Goal: Task Accomplishment & Management: Use online tool/utility

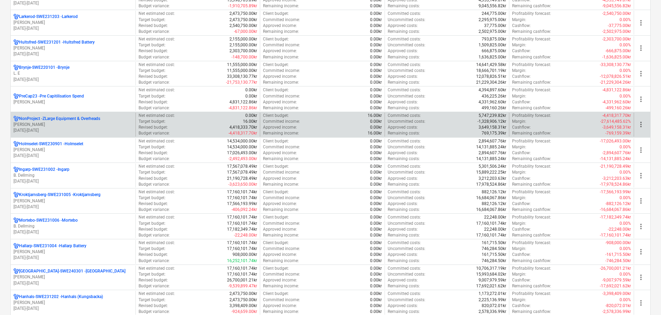
scroll to position [346, 0]
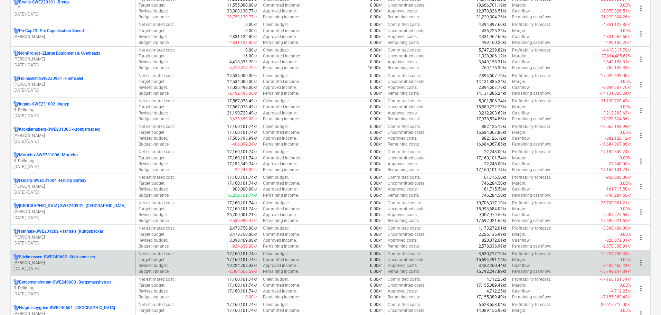
click at [84, 263] on p "[PERSON_NAME]" at bounding box center [72, 263] width 119 height 6
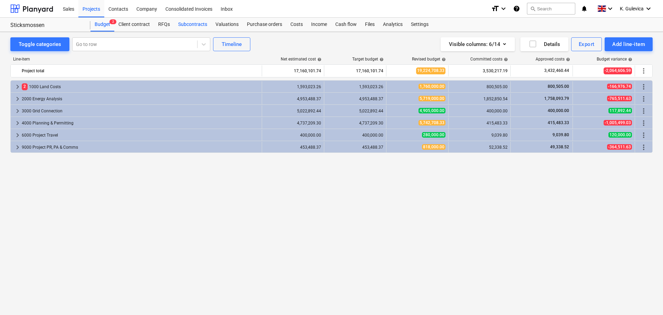
click at [196, 22] on div "Subcontracts" at bounding box center [192, 25] width 37 height 14
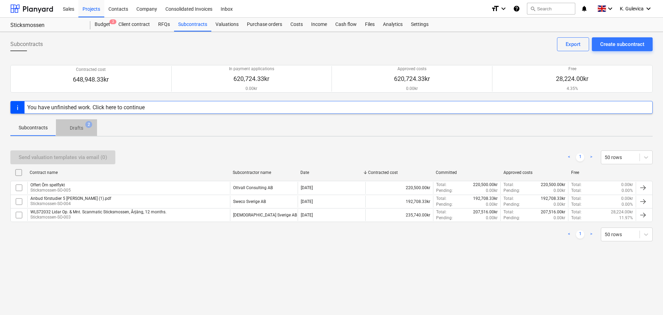
click at [72, 128] on p "Drafts" at bounding box center [76, 127] width 13 height 7
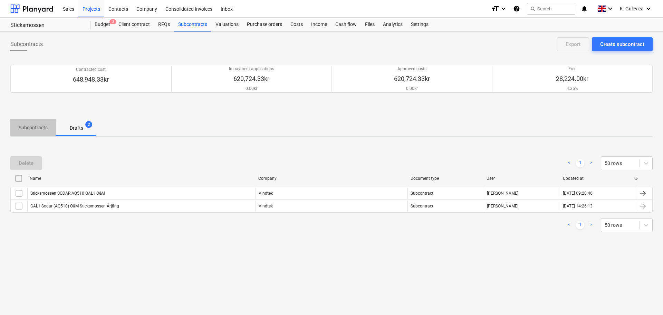
click at [36, 124] on p "Subcontracts" at bounding box center [33, 127] width 29 height 7
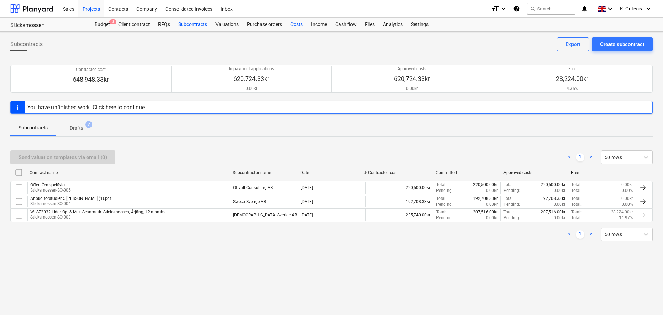
click at [293, 27] on div "Costs" at bounding box center [296, 25] width 21 height 14
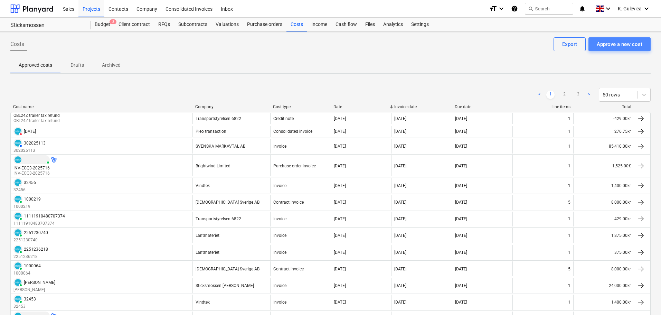
click at [633, 44] on div "Approve a new cost" at bounding box center [620, 44] width 46 height 9
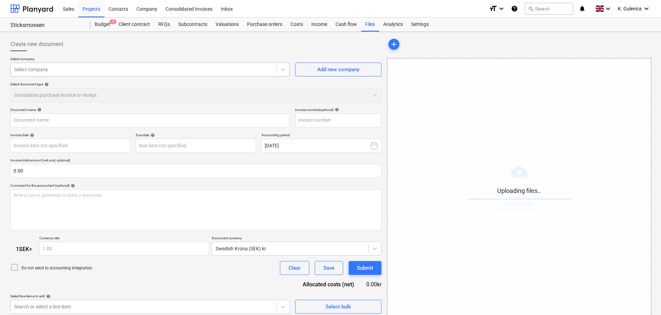
click at [109, 69] on div at bounding box center [143, 69] width 259 height 7
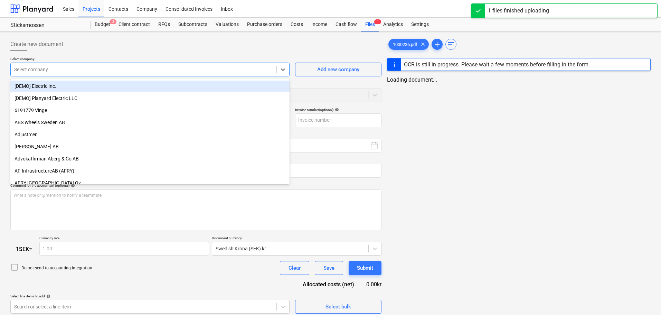
type input "1000236.pdf"
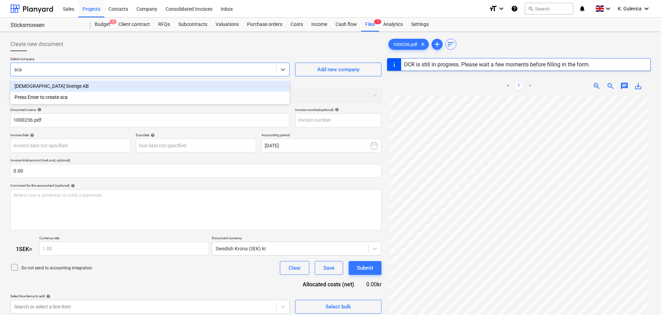
type input "scan"
click at [47, 88] on div "[DEMOGRAPHIC_DATA] Sverige AB" at bounding box center [149, 86] width 279 height 11
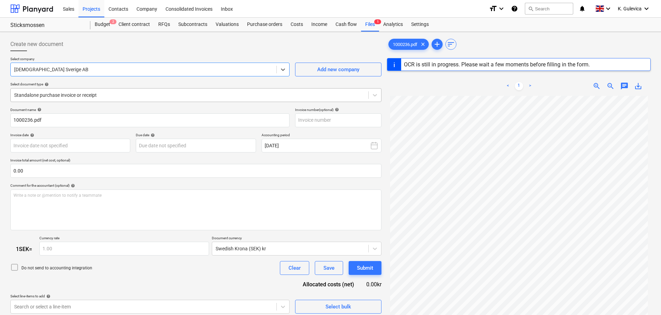
click at [120, 93] on div at bounding box center [189, 95] width 351 height 7
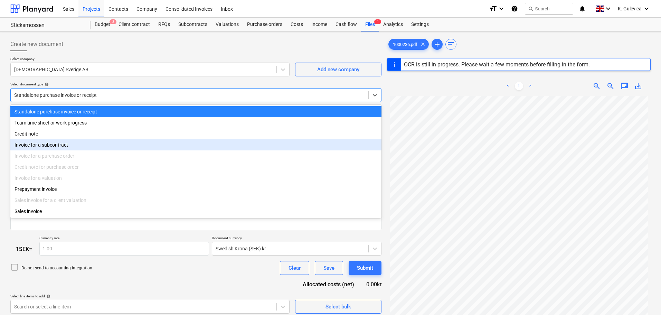
click at [75, 146] on div "Invoice for a subcontract" at bounding box center [195, 144] width 371 height 11
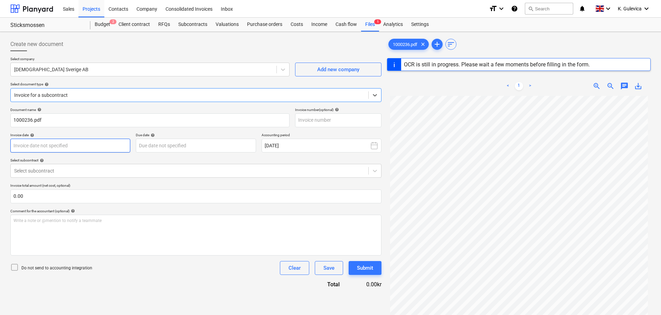
click at [110, 146] on body "Sales Projects Contacts Company Consolidated Invoices Inbox format_size keyboar…" at bounding box center [330, 157] width 661 height 315
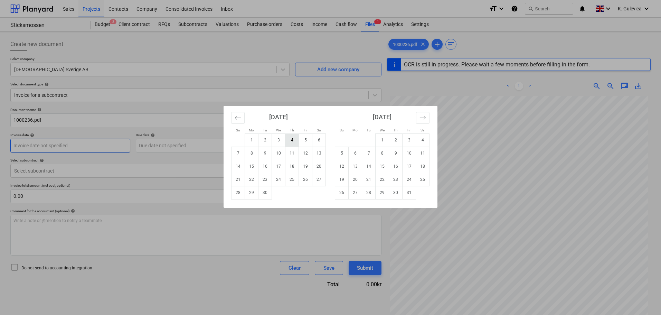
type input "1000236"
click at [248, 196] on td "29" at bounding box center [251, 192] width 13 height 13
type input "[DATE]"
click at [231, 144] on body "Sales Projects Contacts Company Consolidated Invoices Inbox format_size keyboar…" at bounding box center [330, 157] width 661 height 315
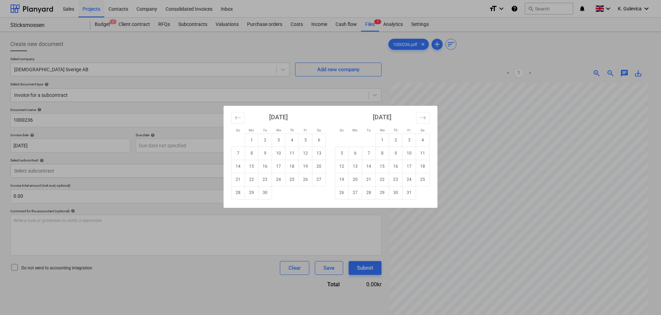
drag, startPoint x: 380, startPoint y: 193, endPoint x: 350, endPoint y: 188, distance: 30.2
click at [381, 193] on td "29" at bounding box center [382, 192] width 13 height 13
type input "[DATE]"
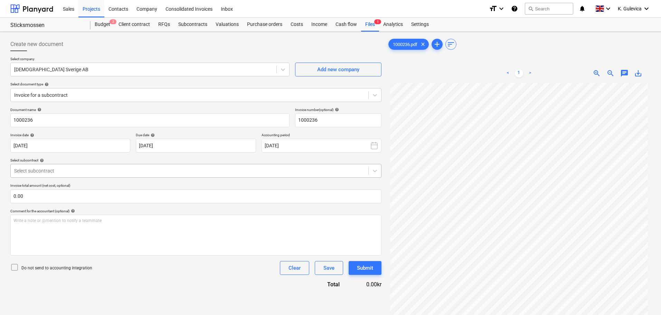
click at [136, 173] on div at bounding box center [189, 170] width 351 height 7
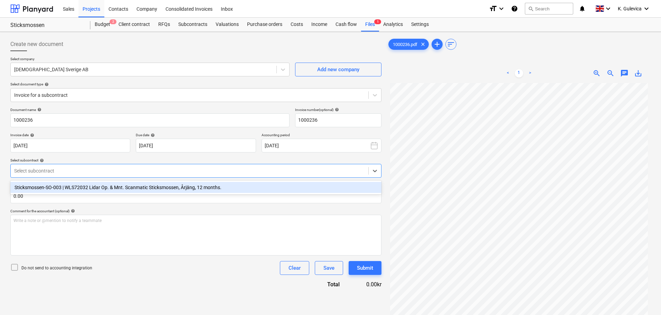
click at [117, 187] on div "Sticksmossen-SO-003 | WLS72032 Lidar Op. & Mnt. Scanmatic Sticksmossen, Årjäng,…" at bounding box center [195, 187] width 371 height 11
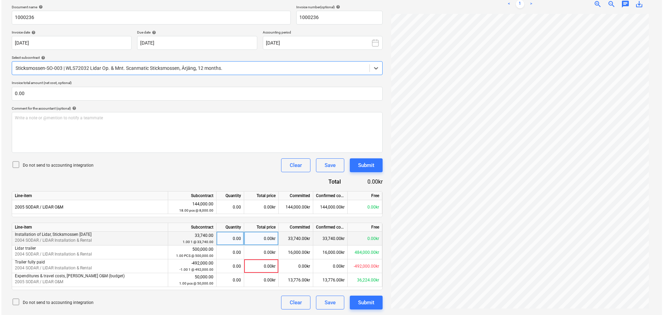
scroll to position [70, 0]
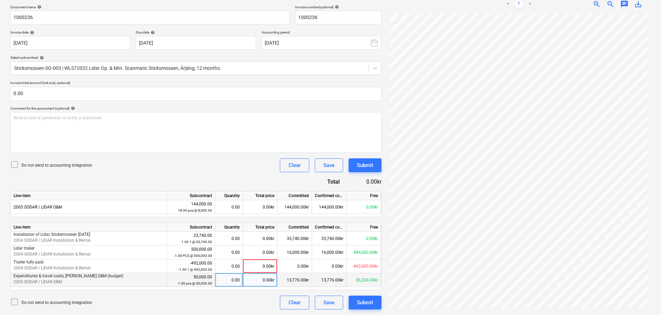
click at [266, 281] on div "0.00kr" at bounding box center [260, 280] width 35 height 14
type input "8000"
click at [370, 302] on div "Submit" at bounding box center [365, 302] width 16 height 9
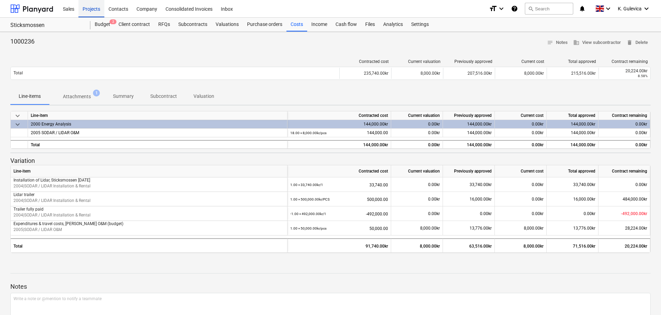
click at [89, 10] on div "Projects" at bounding box center [91, 9] width 26 height 18
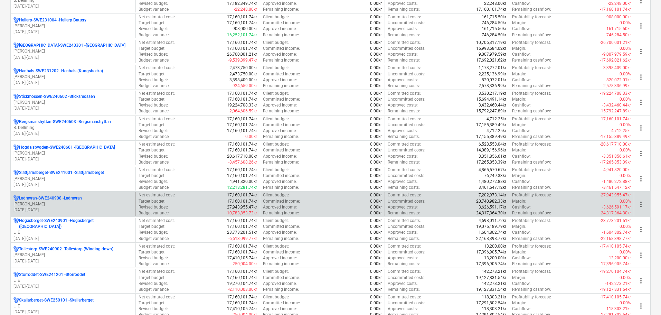
scroll to position [518, 0]
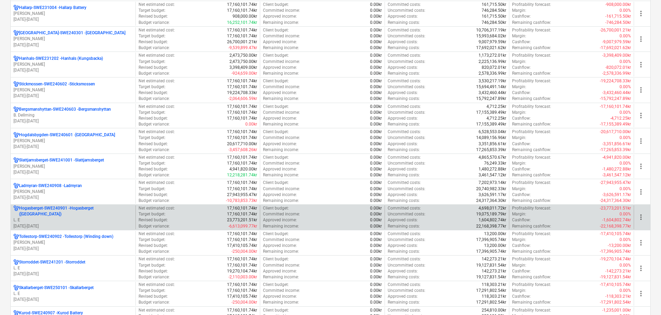
click at [67, 217] on p "L. E" at bounding box center [72, 220] width 119 height 6
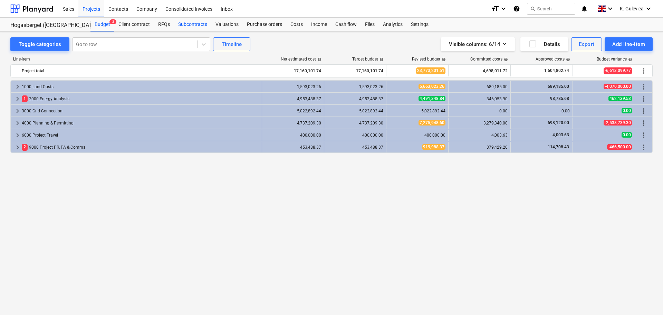
click at [194, 25] on div "Subcontracts" at bounding box center [192, 25] width 37 height 14
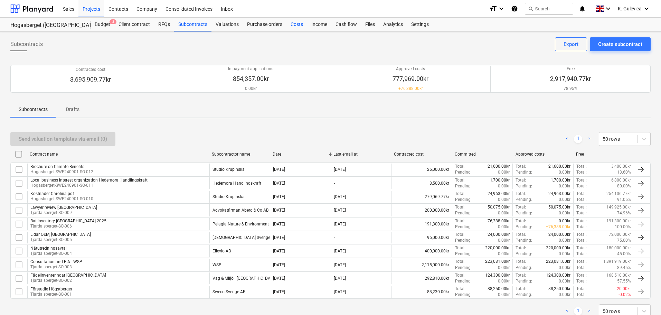
click at [294, 25] on div "Costs" at bounding box center [296, 25] width 21 height 14
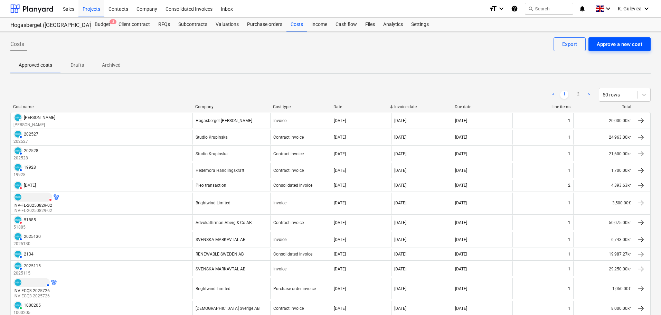
click at [613, 44] on div "Approve a new cost" at bounding box center [620, 44] width 46 height 9
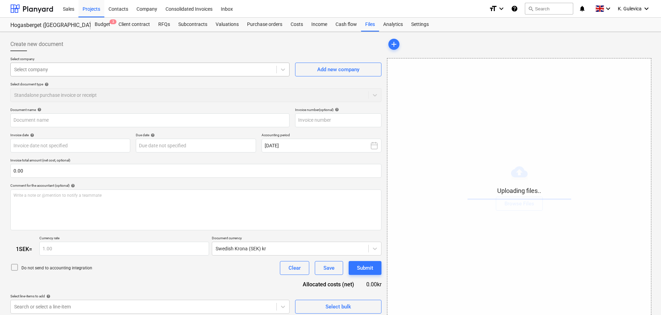
click at [137, 67] on div at bounding box center [143, 69] width 259 height 7
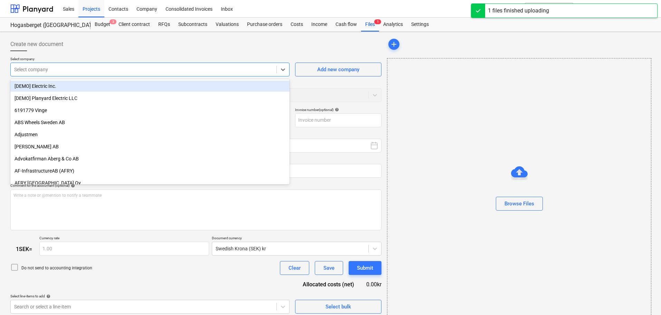
type input "1000237.pdf"
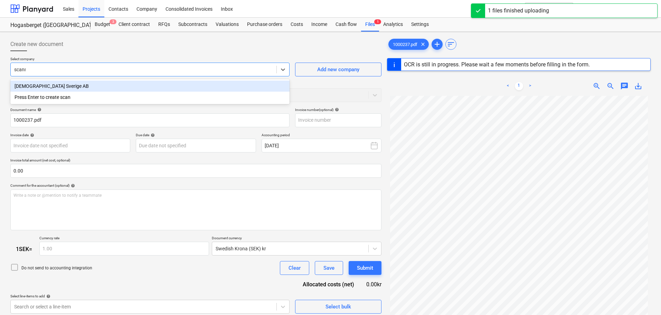
type input "scanma"
click at [63, 87] on div "[DEMOGRAPHIC_DATA] Sverige AB" at bounding box center [149, 86] width 279 height 11
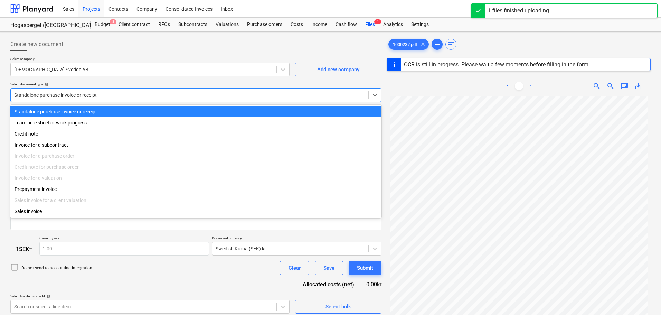
click at [105, 95] on div at bounding box center [189, 95] width 351 height 7
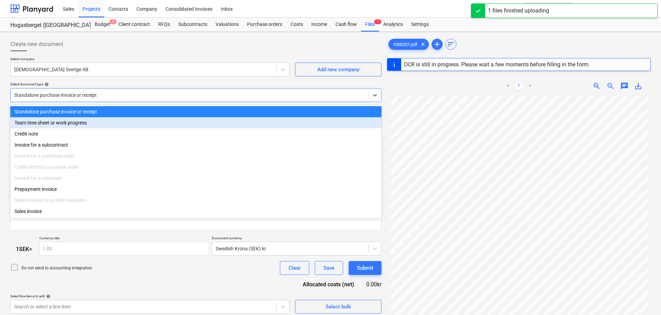
type input "1000237"
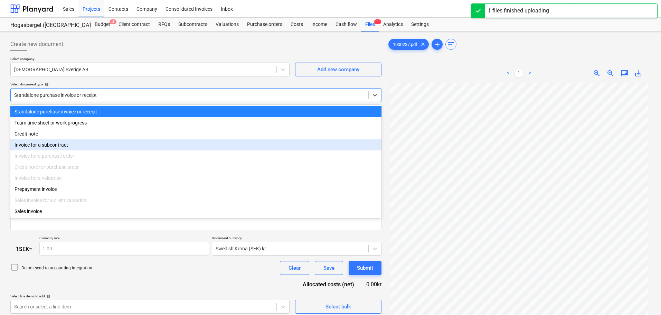
click at [71, 146] on div "Invoice for a subcontract" at bounding box center [195, 144] width 371 height 11
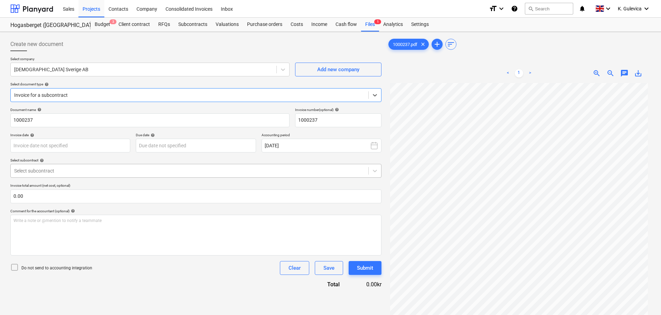
click at [100, 169] on div at bounding box center [189, 170] width 351 height 7
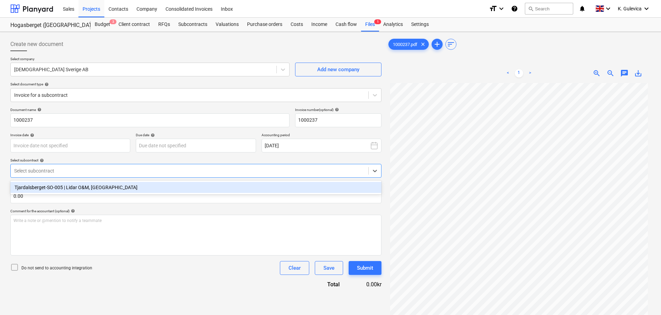
click at [82, 184] on div "Tjardalsberget-SO-005 | Lidar O&M, [GEOGRAPHIC_DATA]" at bounding box center [195, 187] width 371 height 11
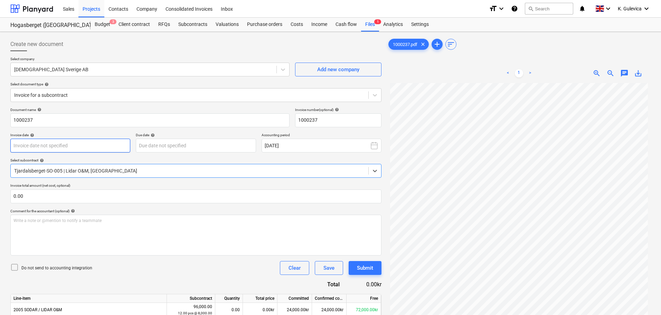
click at [83, 144] on body "Sales Projects Contacts Company Consolidated Invoices Inbox format_size keyboar…" at bounding box center [330, 157] width 661 height 315
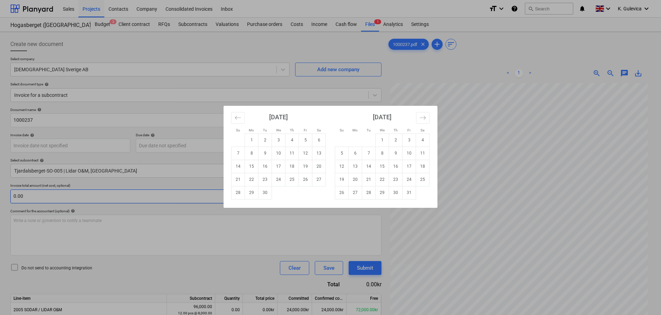
click at [250, 196] on td "29" at bounding box center [251, 192] width 13 height 13
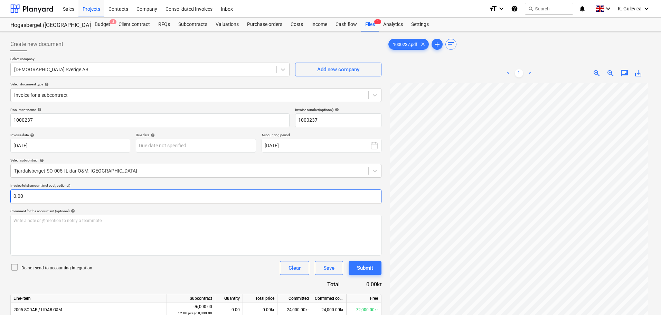
type input "[DATE]"
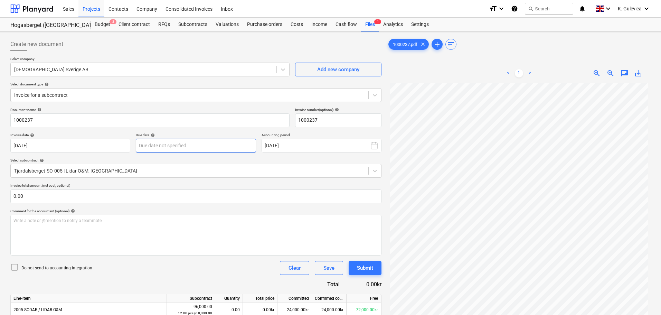
click at [221, 149] on body "Sales Projects Contacts Company Consolidated Invoices Inbox format_size keyboar…" at bounding box center [330, 157] width 661 height 315
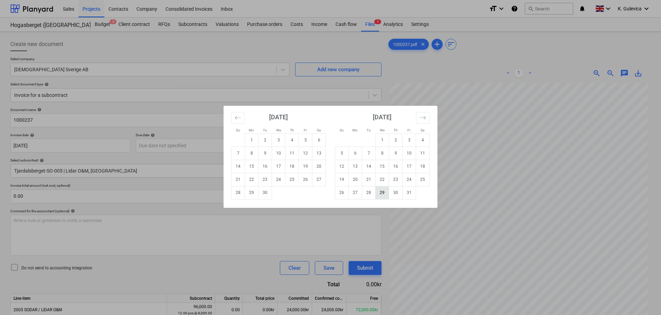
click at [384, 193] on td "29" at bounding box center [382, 192] width 13 height 13
type input "[DATE]"
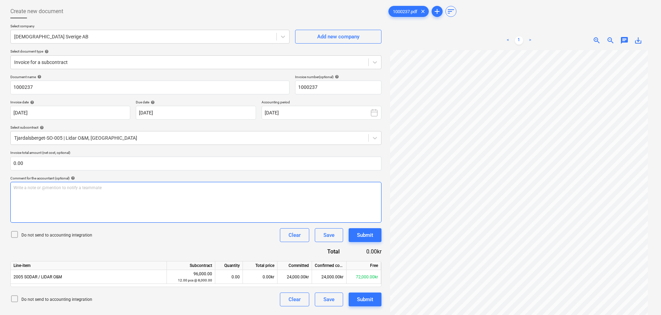
scroll to position [69, 0]
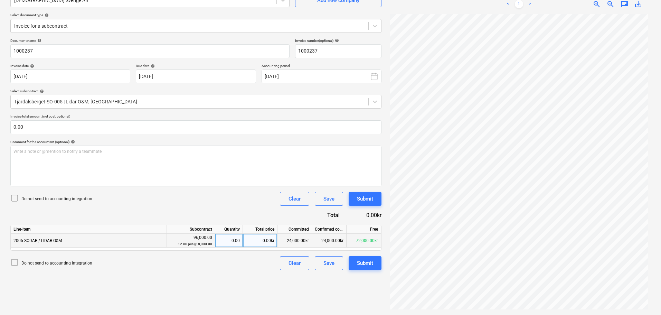
click at [263, 243] on div "0.00kr" at bounding box center [260, 241] width 35 height 14
click at [237, 242] on div "0.00" at bounding box center [229, 241] width 22 height 14
type input "1"
click at [365, 268] on button "Submit" at bounding box center [365, 263] width 33 height 14
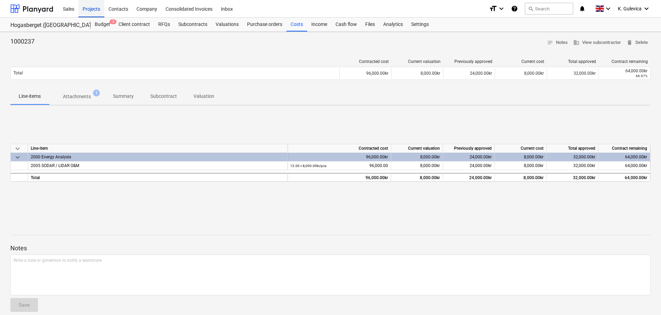
click at [92, 2] on div "Projects" at bounding box center [91, 9] width 26 height 18
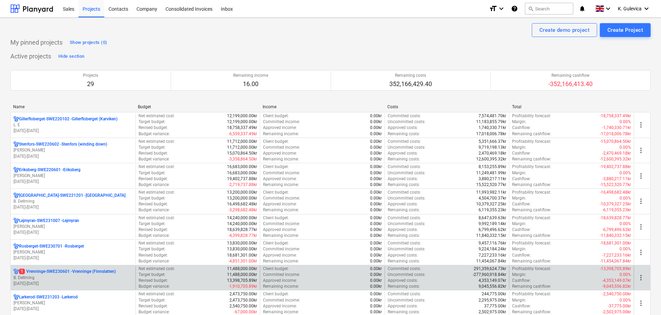
click at [64, 276] on p "B. Dellming" at bounding box center [72, 278] width 119 height 6
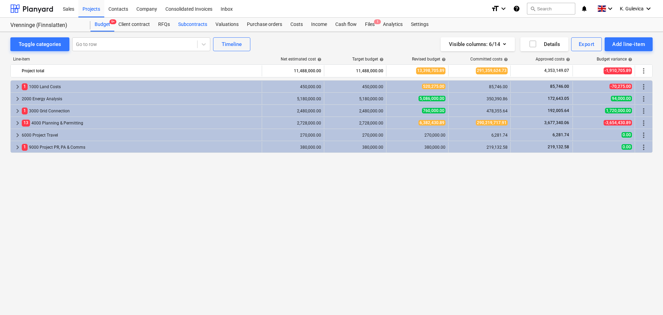
click at [188, 25] on div "Subcontracts" at bounding box center [192, 25] width 37 height 14
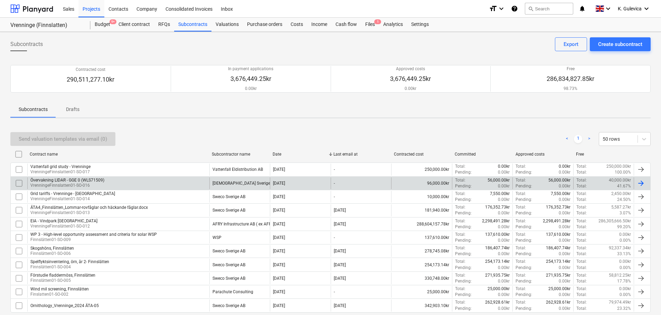
click at [208, 185] on div "Övervakning LIDAR - GGE 0 (WLS71509) VrenningeFinnslatten01-SO-016" at bounding box center [118, 183] width 182 height 12
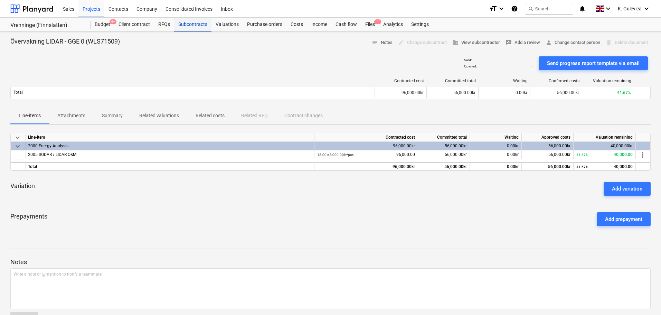
click at [193, 26] on div "Subcontracts" at bounding box center [192, 25] width 37 height 14
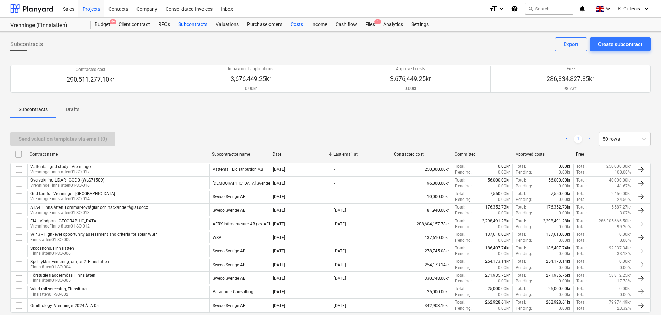
click at [295, 24] on div "Costs" at bounding box center [296, 25] width 21 height 14
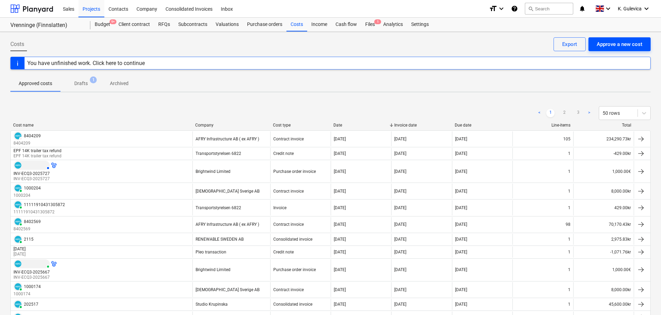
click at [627, 43] on div "Approve a new cost" at bounding box center [620, 44] width 46 height 9
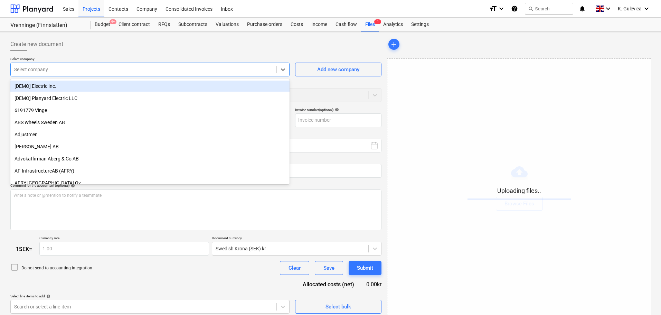
click at [156, 68] on div at bounding box center [143, 69] width 259 height 7
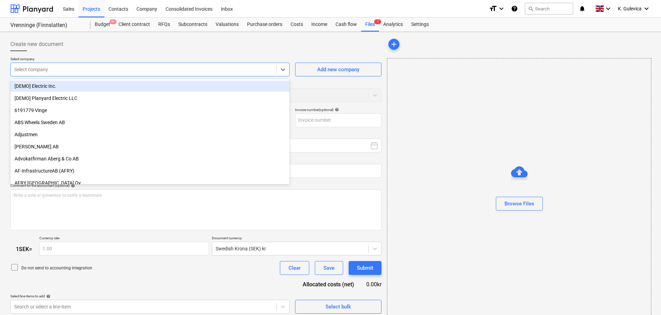
type input "1000238.pdf"
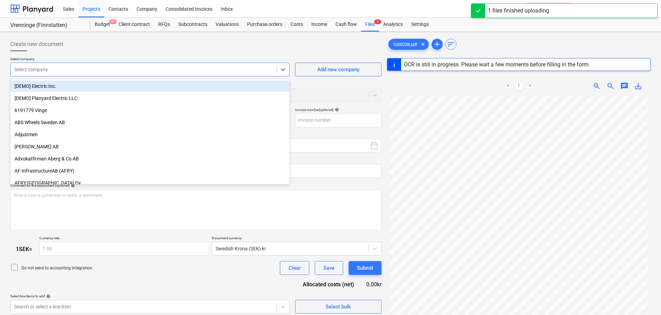
type input "c"
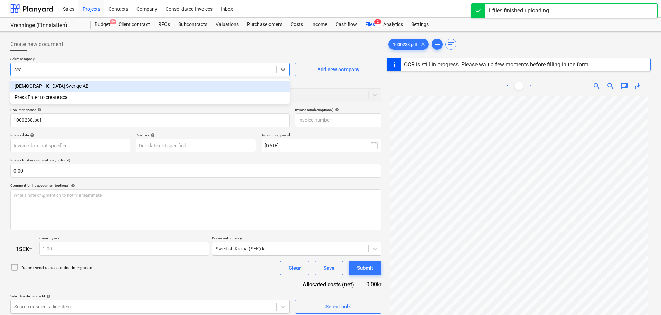
type input "scan"
click at [145, 87] on div "[DEMOGRAPHIC_DATA] Sverige AB" at bounding box center [149, 86] width 279 height 11
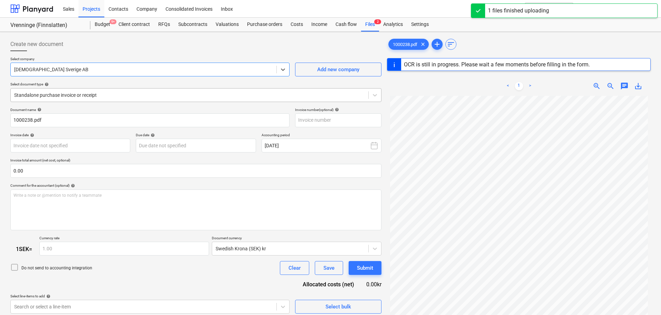
type input "1000238"
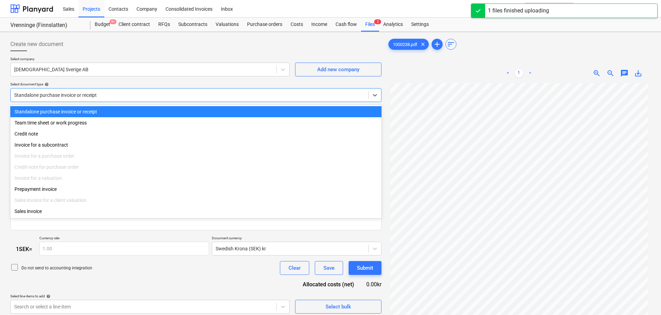
click at [132, 95] on div at bounding box center [189, 95] width 351 height 7
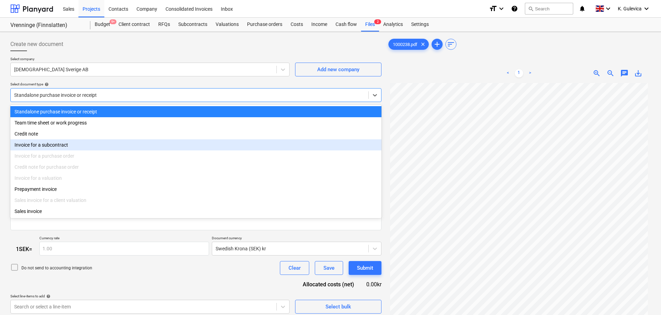
click at [77, 142] on div "Invoice for a subcontract" at bounding box center [195, 144] width 371 height 11
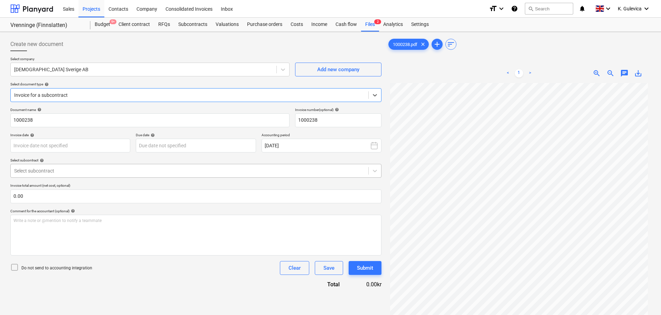
click at [88, 169] on div at bounding box center [189, 170] width 351 height 7
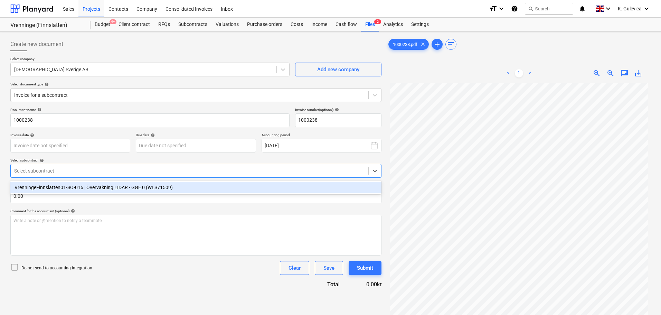
click at [78, 186] on div "VrenningeFinnslatten01-SO-016 | Övervakning LIDAR - GGE 0 (WLS71509)" at bounding box center [195, 187] width 371 height 11
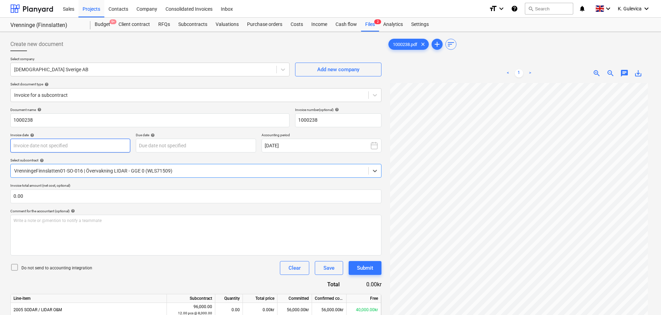
click at [79, 144] on body "Sales Projects Contacts Company Consolidated Invoices Inbox format_size keyboar…" at bounding box center [330, 157] width 661 height 315
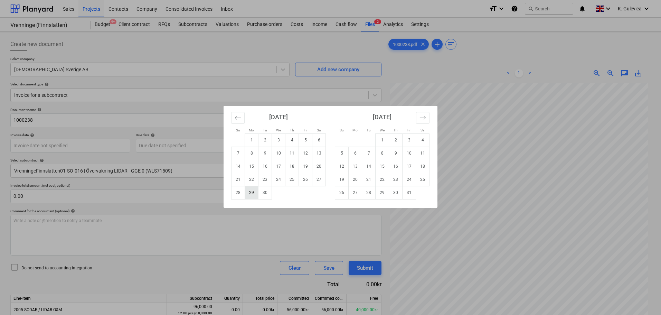
click at [254, 194] on td "29" at bounding box center [251, 192] width 13 height 13
type input "[DATE]"
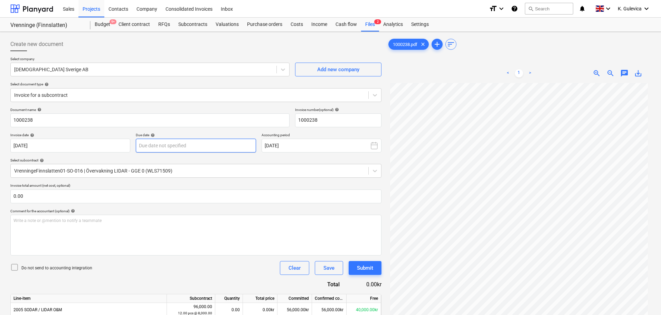
click at [206, 148] on body "Sales Projects Contacts Company Consolidated Invoices Inbox format_size keyboar…" at bounding box center [330, 157] width 661 height 315
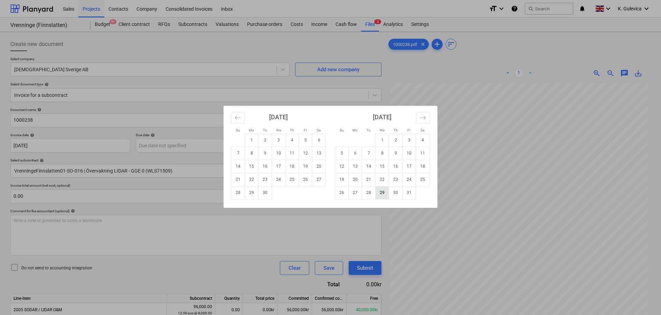
click at [382, 194] on td "29" at bounding box center [382, 192] width 13 height 13
type input "[DATE]"
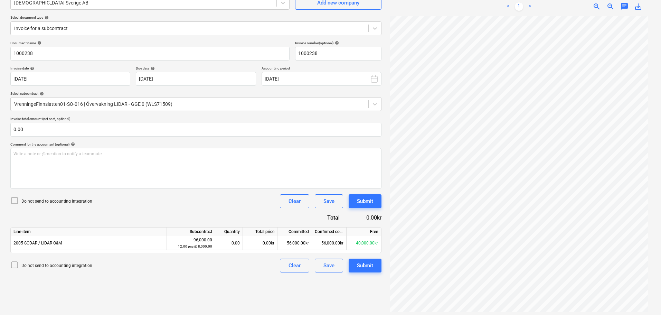
scroll to position [69, 0]
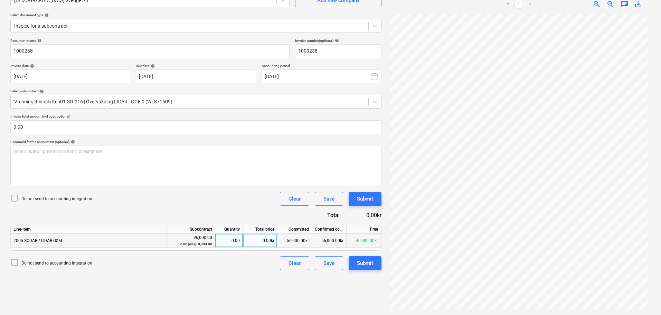
click at [231, 240] on div "0.00" at bounding box center [229, 241] width 22 height 14
type input "1"
click at [369, 263] on div "Submit" at bounding box center [365, 262] width 16 height 9
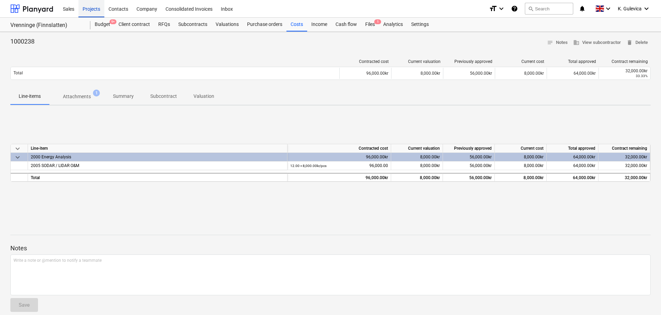
click at [84, 11] on div "Projects" at bounding box center [91, 9] width 26 height 18
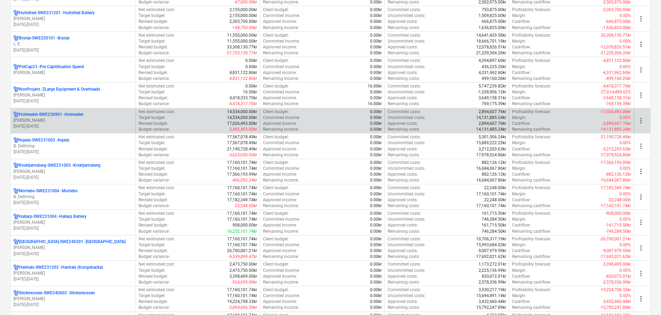
scroll to position [311, 0]
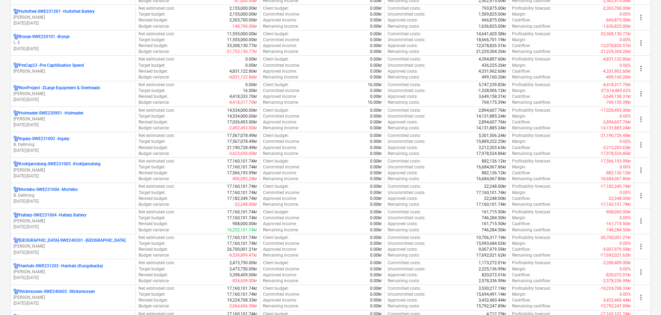
drag, startPoint x: 80, startPoint y: 244, endPoint x: 173, endPoint y: 234, distance: 93.1
click at [96, 240] on div "[GEOGRAPHIC_DATA]-SWE240301 - [GEOGRAPHIC_DATA] [PERSON_NAME][GEOGRAPHIC_DATA] …" at bounding box center [72, 246] width 119 height 18
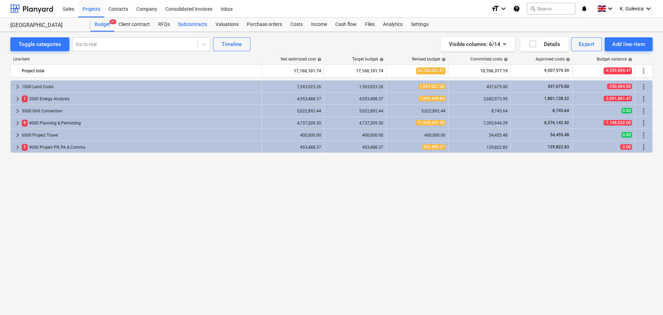
click at [195, 23] on div "Subcontracts" at bounding box center [192, 25] width 37 height 14
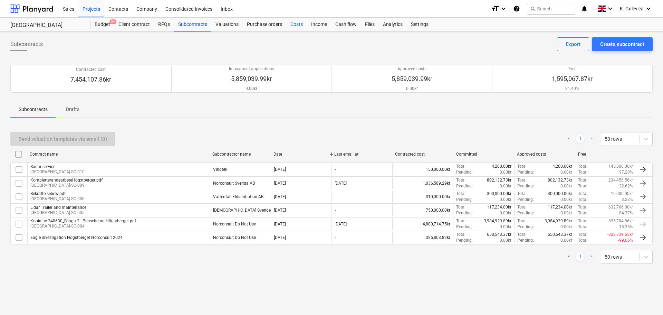
click at [299, 21] on div "Costs" at bounding box center [296, 25] width 21 height 14
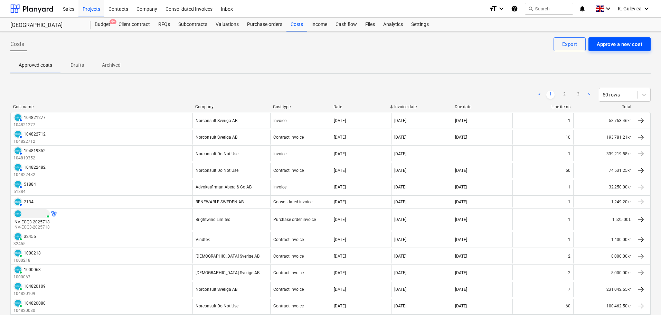
click at [625, 45] on div "Approve a new cost" at bounding box center [620, 44] width 46 height 9
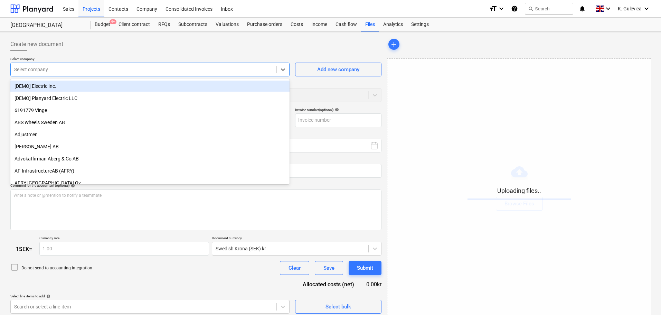
click at [133, 71] on div at bounding box center [143, 69] width 259 height 7
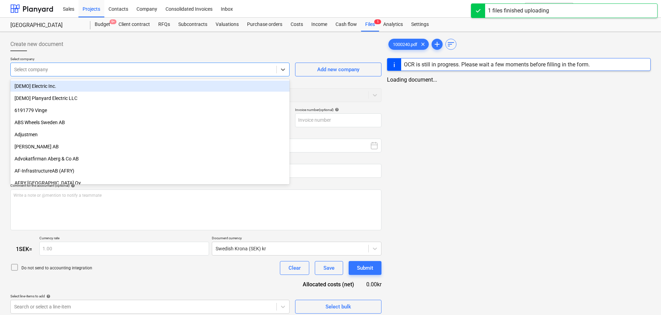
type input "1000240.pdf"
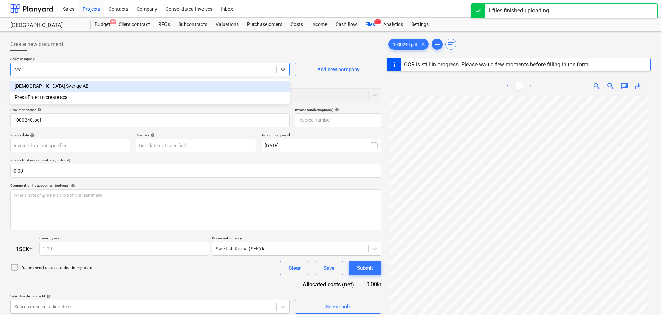
type input "scan"
click at [121, 85] on div "[DEMOGRAPHIC_DATA] Sverige AB" at bounding box center [149, 86] width 279 height 11
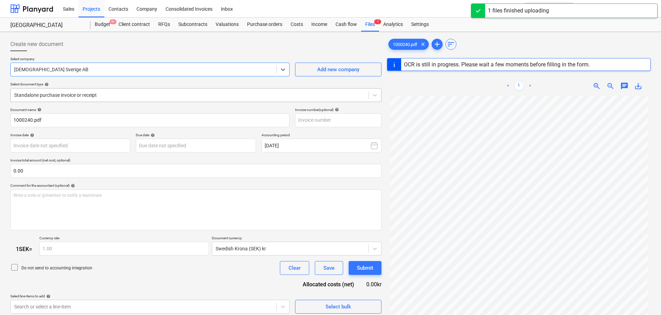
click at [124, 101] on div "Standalone purchase invoice or receipt" at bounding box center [195, 95] width 371 height 14
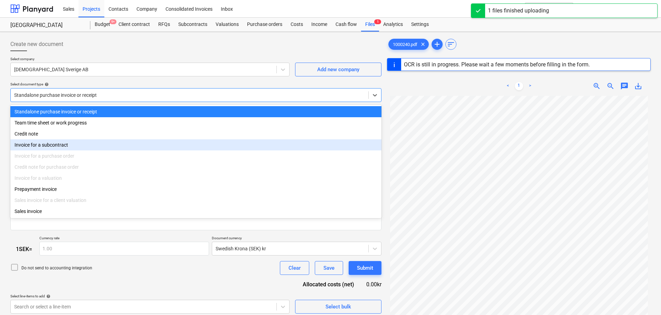
click at [87, 146] on div "Invoice for a subcontract" at bounding box center [195, 144] width 371 height 11
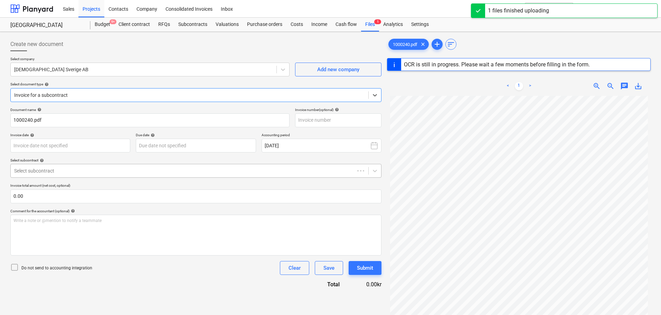
click at [94, 172] on div at bounding box center [182, 170] width 337 height 7
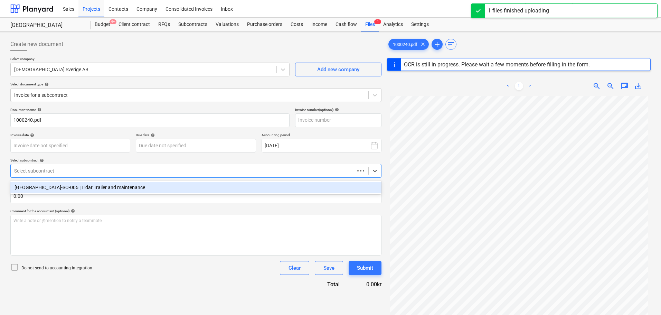
type input "1000240"
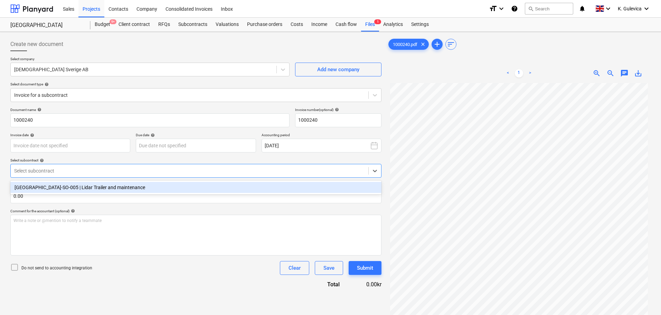
click at [80, 193] on div "[GEOGRAPHIC_DATA]-SO-005 | Lidar Trailer and maintenance" at bounding box center [195, 187] width 371 height 11
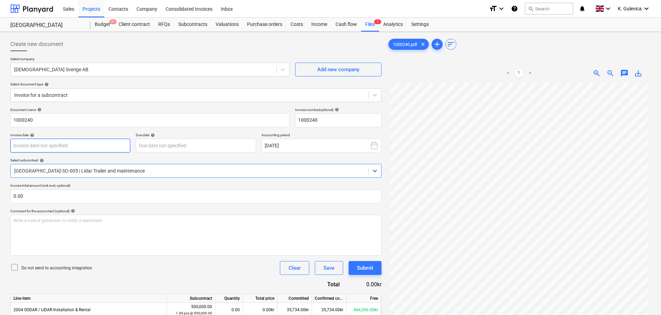
click at [87, 145] on body "Sales Projects Contacts Company Consolidated Invoices Inbox format_size keyboar…" at bounding box center [330, 157] width 661 height 315
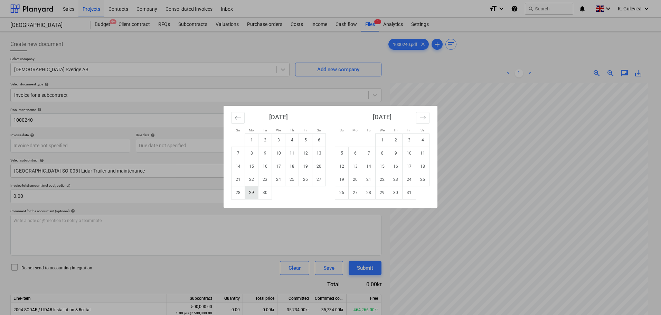
click at [251, 192] on td "29" at bounding box center [251, 192] width 13 height 13
type input "[DATE]"
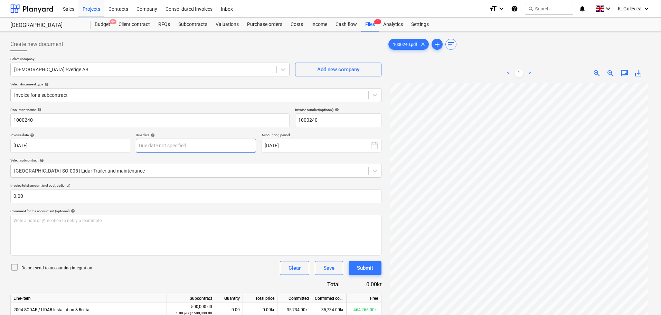
click at [224, 146] on body "Sales Projects Contacts Company Consolidated Invoices Inbox format_size keyboar…" at bounding box center [330, 157] width 661 height 315
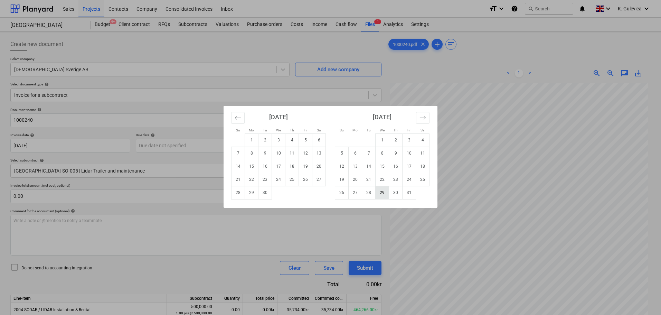
click at [383, 192] on td "29" at bounding box center [382, 192] width 13 height 13
type input "[DATE]"
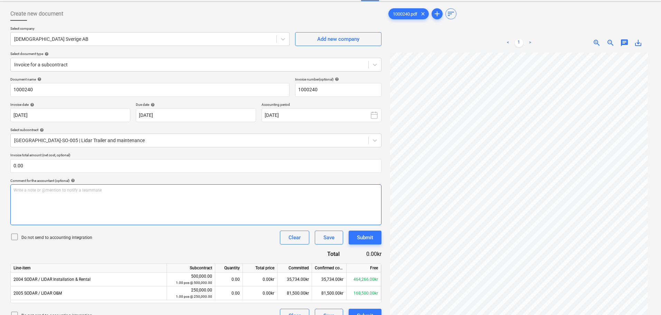
scroll to position [69, 0]
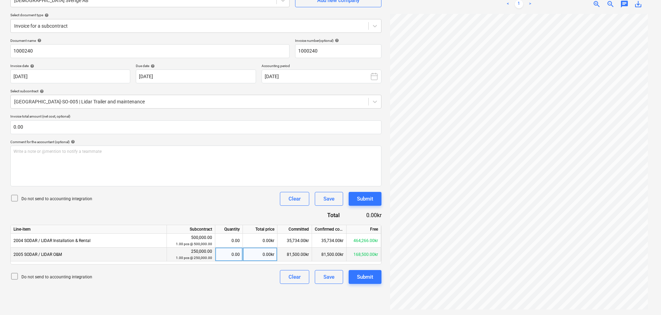
click at [259, 256] on div "0.00kr" at bounding box center [260, 254] width 35 height 14
type input "8000"
click at [370, 277] on div "Submit" at bounding box center [365, 276] width 16 height 9
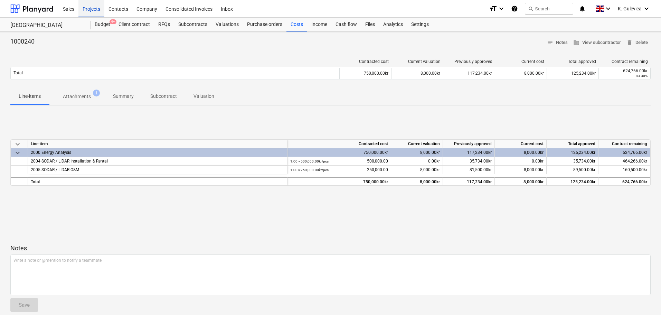
click at [85, 4] on div "Projects" at bounding box center [91, 9] width 26 height 18
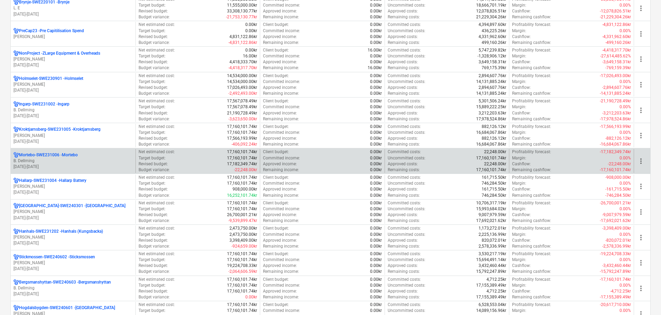
scroll to position [449, 0]
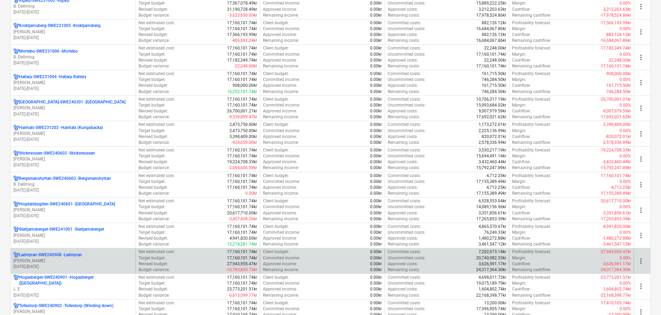
click at [76, 261] on p "[PERSON_NAME]" at bounding box center [72, 261] width 119 height 6
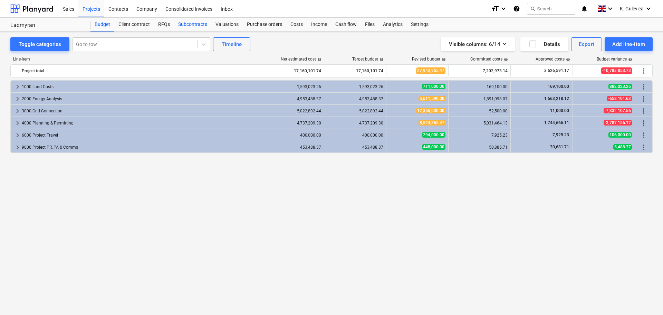
drag, startPoint x: 194, startPoint y: 21, endPoint x: 195, endPoint y: 25, distance: 4.2
click at [194, 21] on div "Subcontracts" at bounding box center [192, 25] width 37 height 14
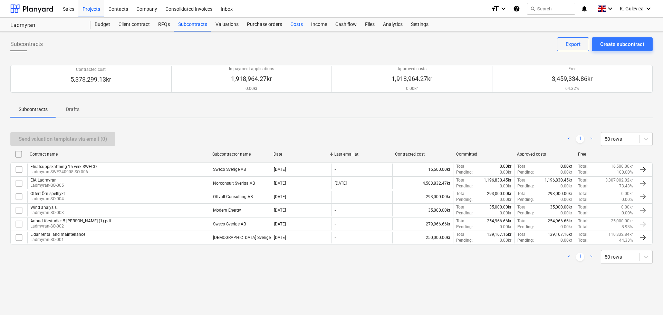
click at [296, 25] on div "Costs" at bounding box center [296, 25] width 21 height 14
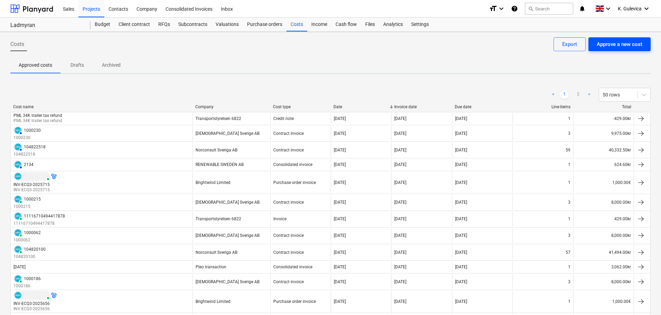
click at [624, 44] on div "Approve a new cost" at bounding box center [620, 44] width 46 height 9
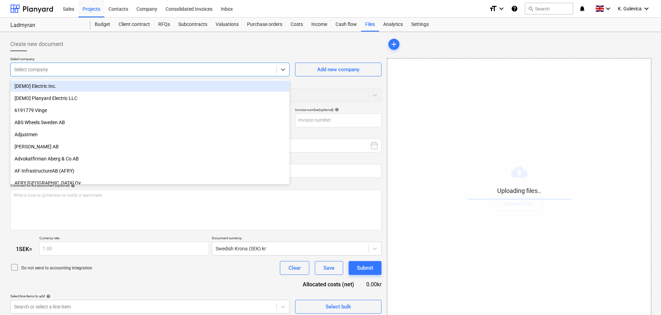
click at [119, 71] on div at bounding box center [143, 69] width 259 height 7
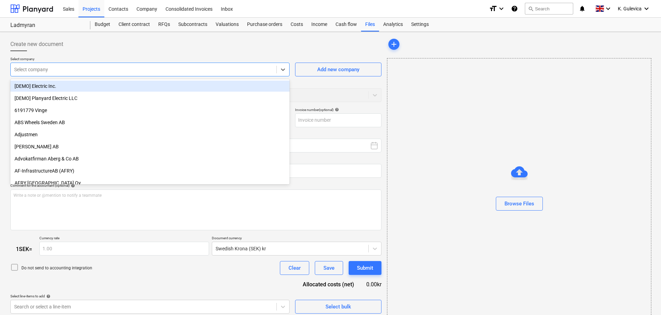
type input "1000241.pdf"
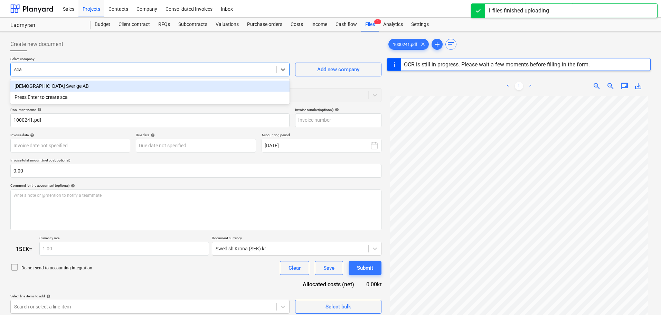
type input "scan"
click at [107, 85] on div "[DEMOGRAPHIC_DATA] Sverige AB" at bounding box center [149, 86] width 279 height 11
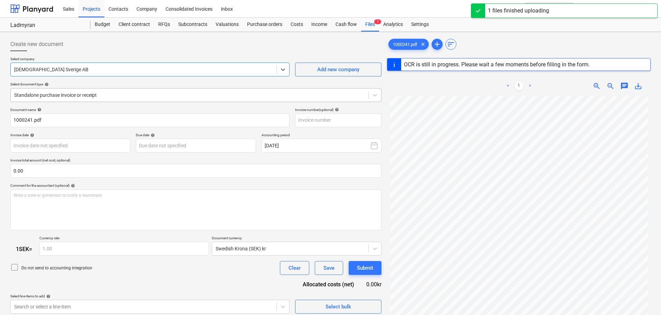
click at [162, 96] on div at bounding box center [189, 95] width 351 height 7
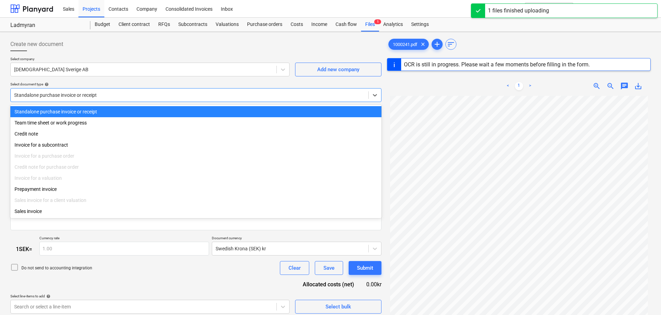
type input "1000241"
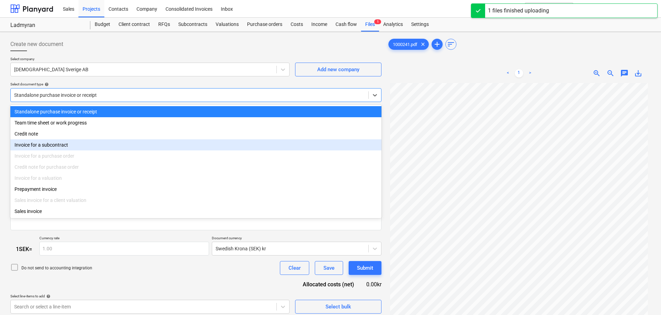
click at [47, 150] on div "Invoice for a subcontract" at bounding box center [195, 144] width 371 height 11
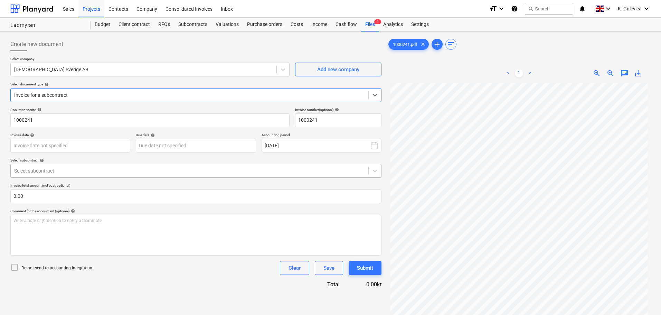
click at [108, 167] on div at bounding box center [189, 170] width 351 height 7
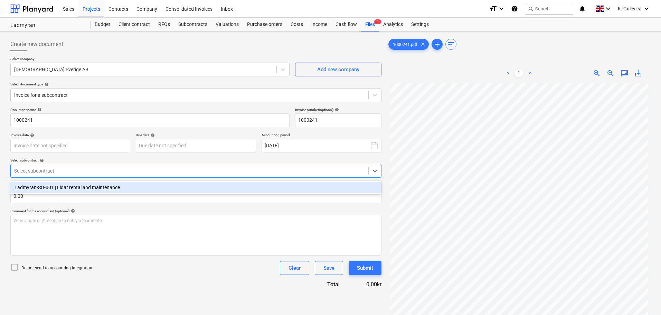
click at [96, 187] on div "Ladmyran-SO-001 | Lidar rental and maintenance" at bounding box center [195, 187] width 371 height 11
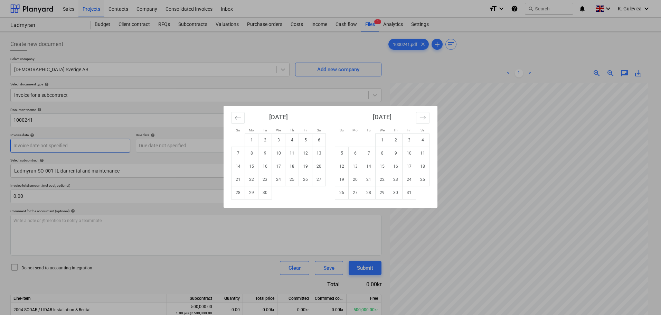
click at [96, 141] on body "Sales Projects Contacts Company Consolidated Invoices Inbox format_size keyboar…" at bounding box center [330, 157] width 661 height 315
click at [251, 194] on td "29" at bounding box center [251, 192] width 13 height 13
type input "[DATE]"
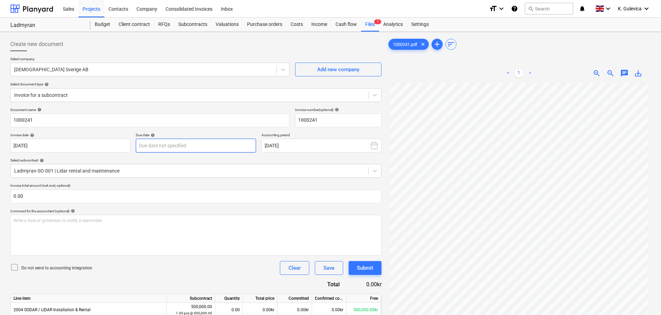
click at [222, 145] on body "Sales Projects Contacts Company Consolidated Invoices Inbox format_size keyboar…" at bounding box center [330, 157] width 661 height 315
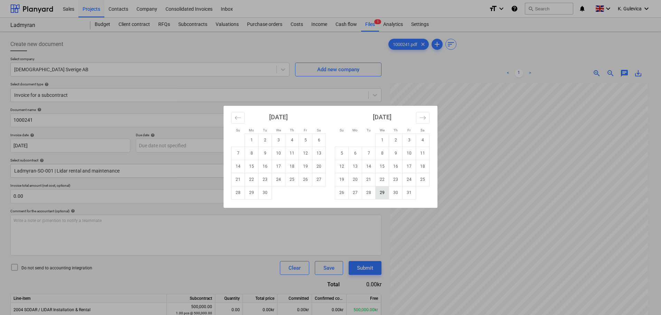
click at [379, 195] on td "29" at bounding box center [382, 192] width 13 height 13
type input "[DATE]"
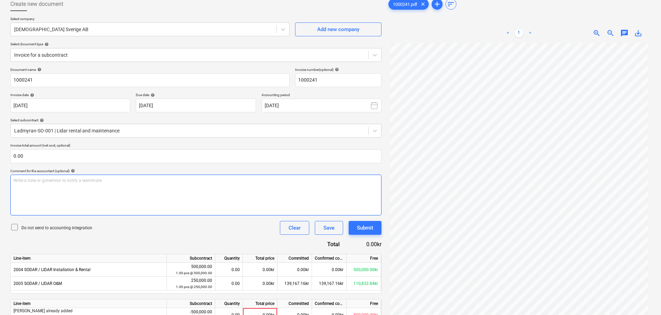
scroll to position [75, 0]
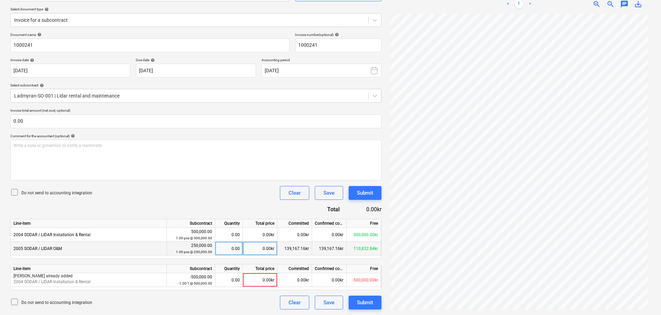
click at [253, 249] on div "0.00kr" at bounding box center [260, 249] width 35 height 14
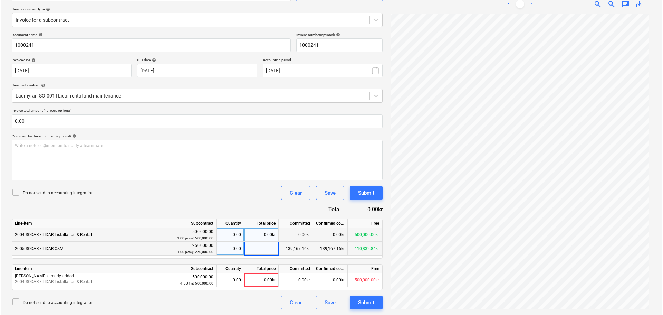
scroll to position [70, 0]
click at [264, 247] on div "0.00kr" at bounding box center [260, 249] width 35 height 14
type input "2133"
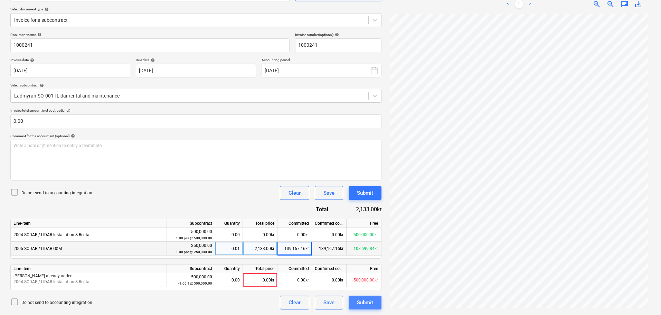
click at [374, 303] on button "Submit" at bounding box center [365, 302] width 33 height 14
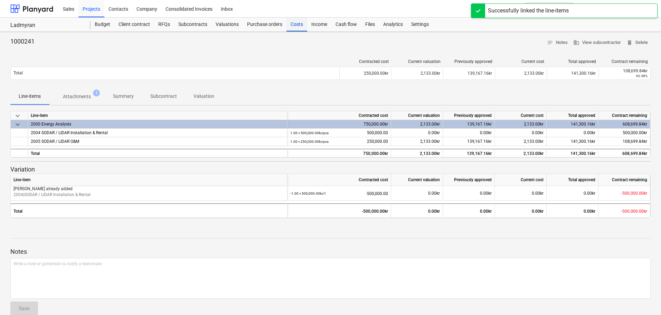
click at [301, 21] on div "Costs" at bounding box center [296, 25] width 21 height 14
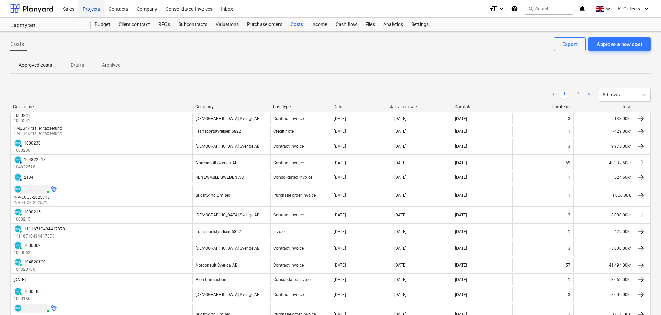
click at [92, 6] on div "Projects" at bounding box center [91, 9] width 26 height 18
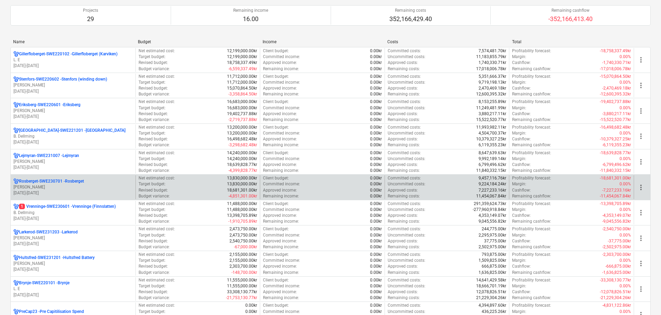
scroll to position [69, 0]
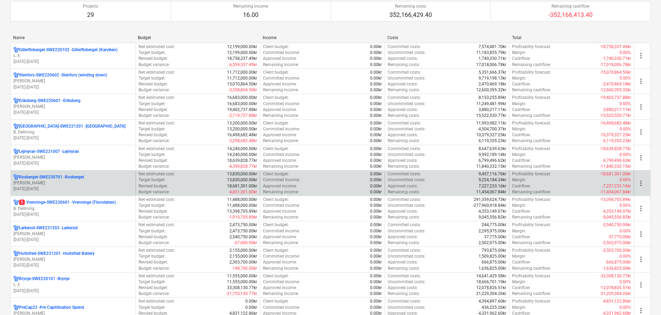
click at [78, 178] on p "Rosberget-SWE230701 - Rosberget" at bounding box center [51, 177] width 65 height 6
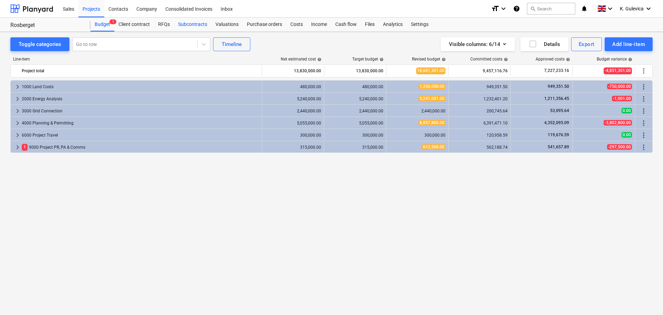
click at [190, 22] on div "Subcontracts" at bounding box center [192, 25] width 37 height 14
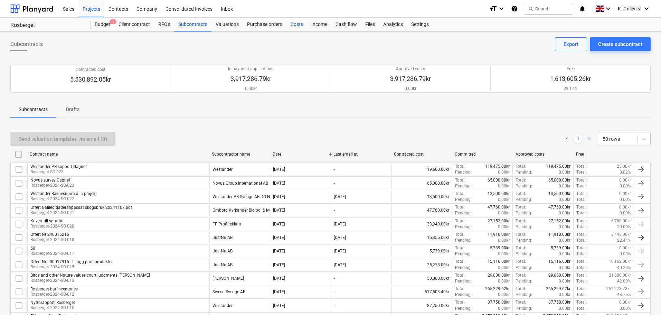
click at [294, 24] on div "Costs" at bounding box center [296, 25] width 21 height 14
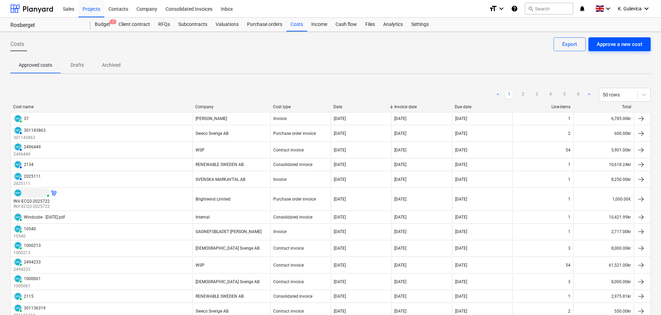
click at [646, 40] on button "Approve a new cost" at bounding box center [619, 44] width 62 height 14
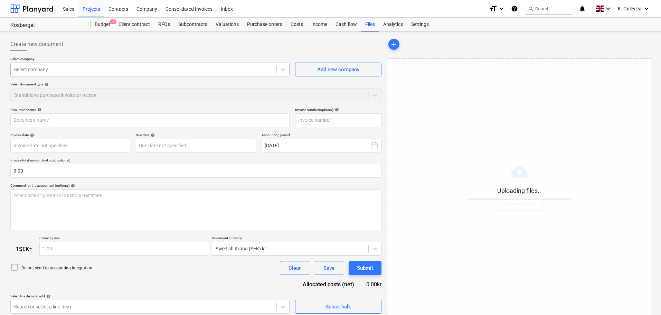
click at [181, 68] on div at bounding box center [143, 69] width 259 height 7
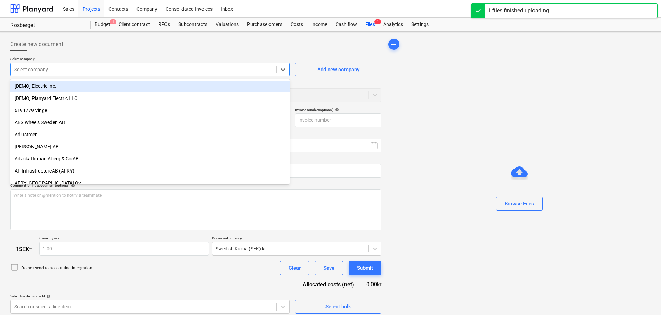
type input "1000244.pdf"
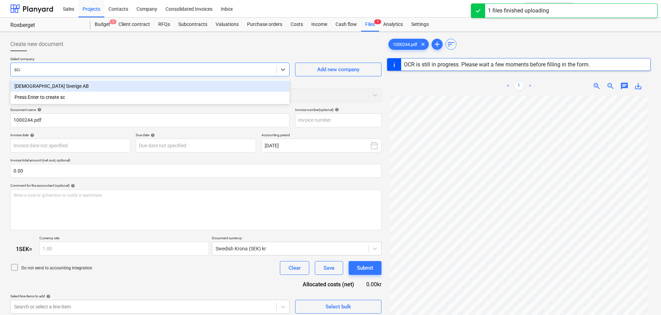
type input "scan"
click at [174, 83] on div "[DEMOGRAPHIC_DATA] Sverige AB" at bounding box center [149, 86] width 279 height 11
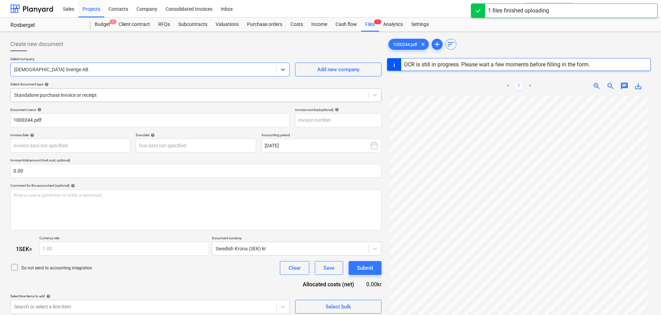
click at [149, 96] on div at bounding box center [189, 95] width 351 height 7
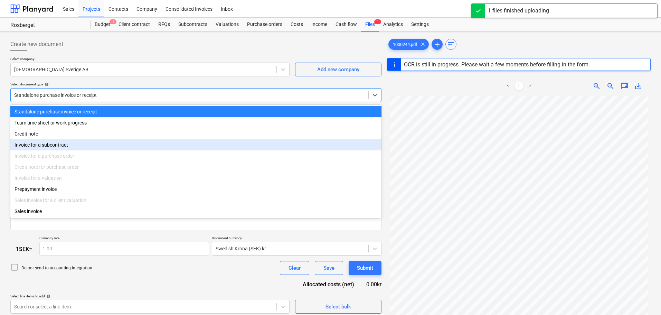
type input "1000244"
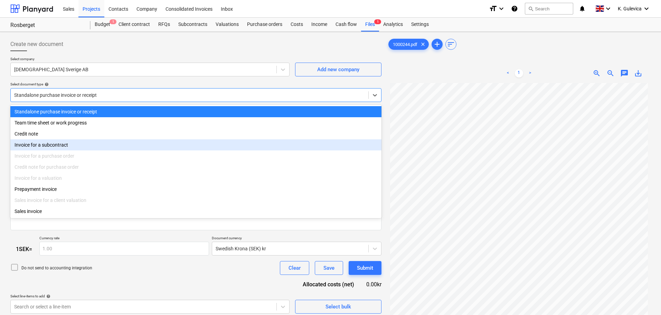
click at [51, 147] on div "Invoice for a subcontract" at bounding box center [195, 144] width 371 height 11
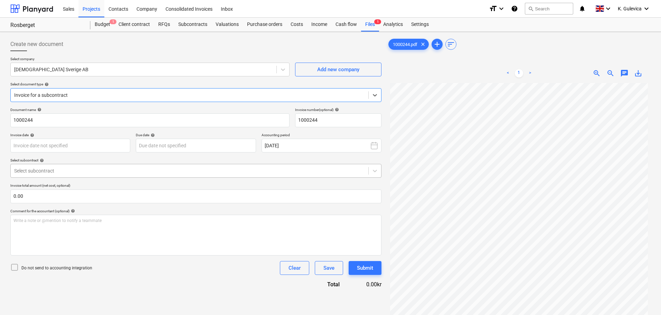
click at [88, 173] on div at bounding box center [189, 170] width 351 height 7
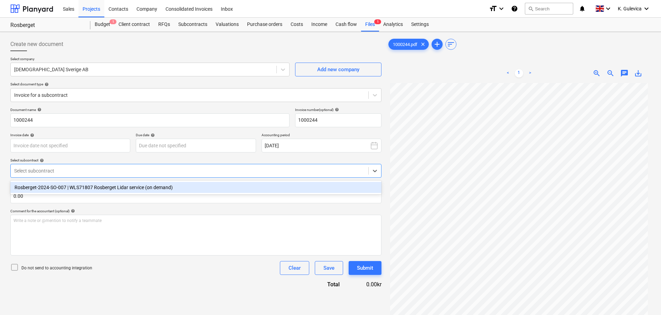
click at [83, 188] on div "Rosberget-2024-SO-007 | WLS71807 Rosberget Lidar service (on demand)" at bounding box center [195, 187] width 371 height 11
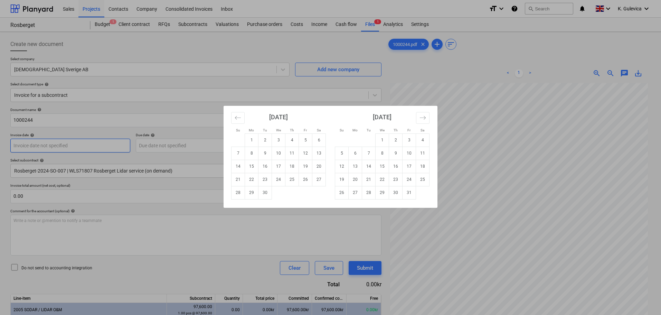
click at [74, 142] on body "Sales Projects Contacts Company Consolidated Invoices Inbox format_size keyboar…" at bounding box center [330, 157] width 661 height 315
click at [250, 194] on td "29" at bounding box center [251, 192] width 13 height 13
type input "[DATE]"
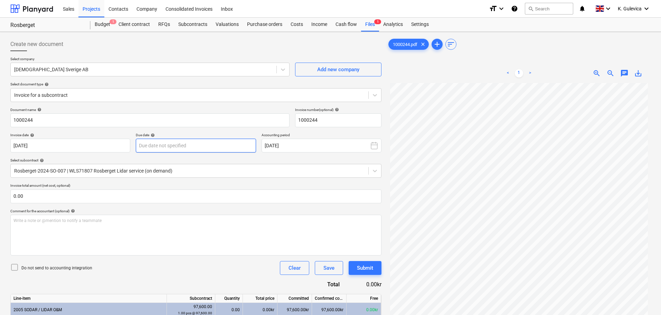
click at [212, 142] on body "Sales Projects Contacts Company Consolidated Invoices Inbox format_size keyboar…" at bounding box center [330, 157] width 661 height 315
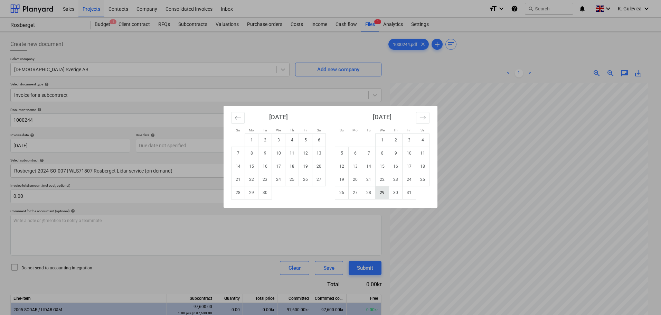
click at [386, 192] on td "29" at bounding box center [382, 192] width 13 height 13
type input "[DATE]"
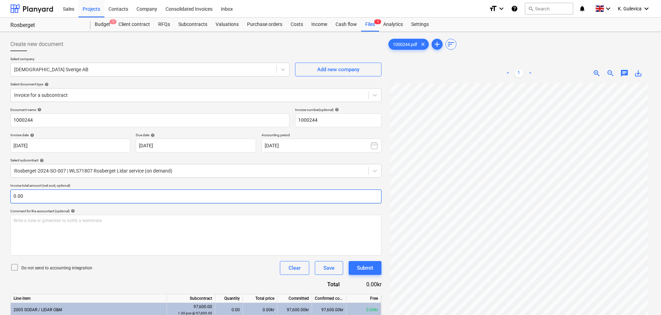
scroll to position [103, 0]
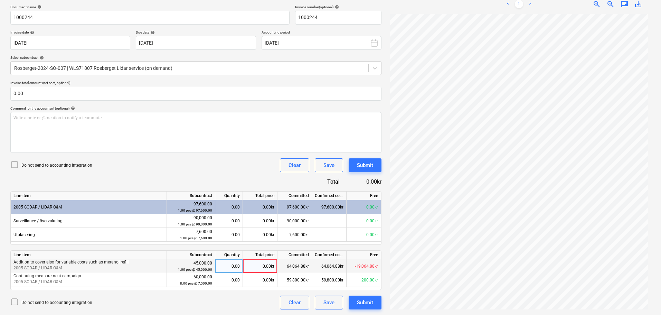
click at [264, 265] on div "0.00kr" at bounding box center [260, 266] width 35 height 14
type input "8000"
click at [363, 302] on div "Submit" at bounding box center [365, 302] width 16 height 9
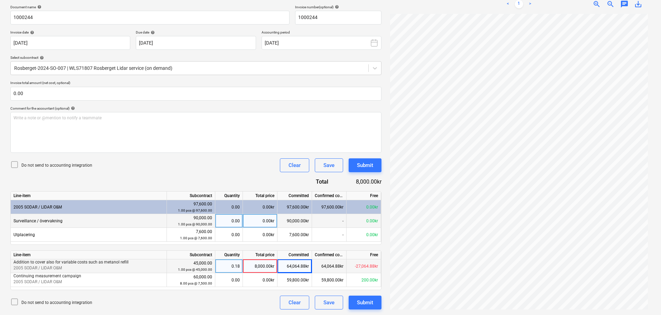
click at [190, 217] on div "90,000.00 1.00 pcs @ 90,000.00" at bounding box center [191, 221] width 42 height 13
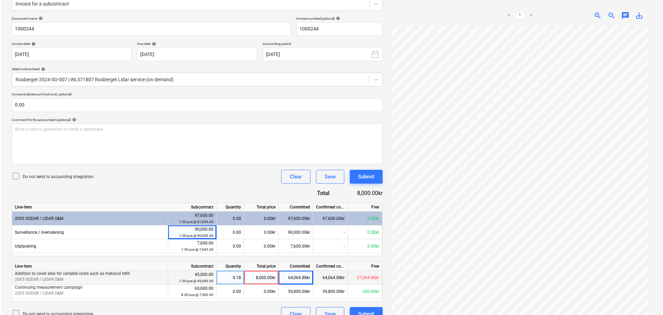
scroll to position [0, 0]
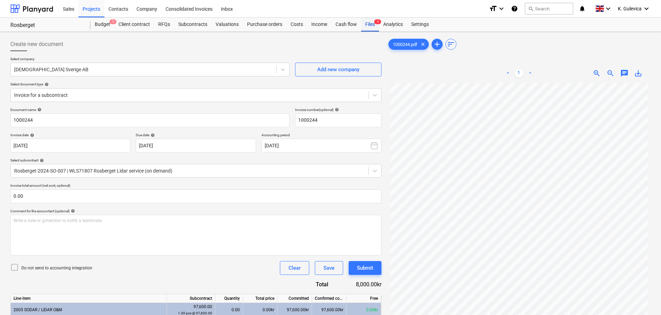
click at [369, 23] on div "Files 1" at bounding box center [370, 25] width 18 height 14
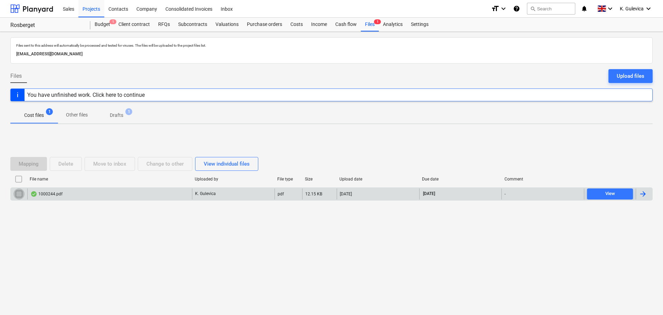
click at [17, 195] on input "checkbox" at bounding box center [18, 193] width 11 height 11
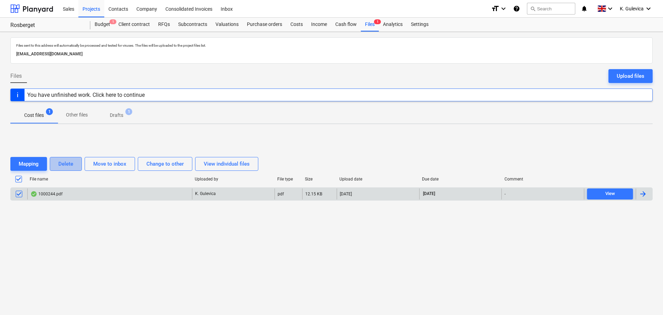
click at [68, 164] on div "Delete" at bounding box center [65, 163] width 15 height 9
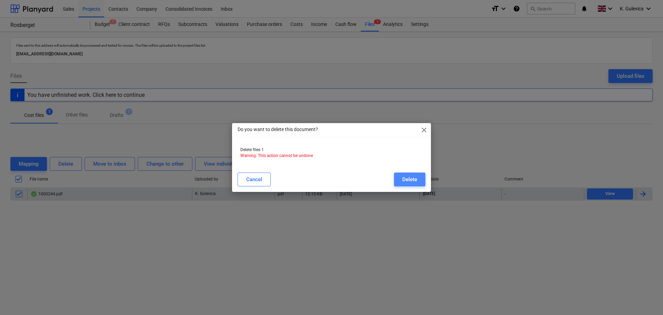
click at [401, 181] on button "Delete" at bounding box center [409, 179] width 31 height 14
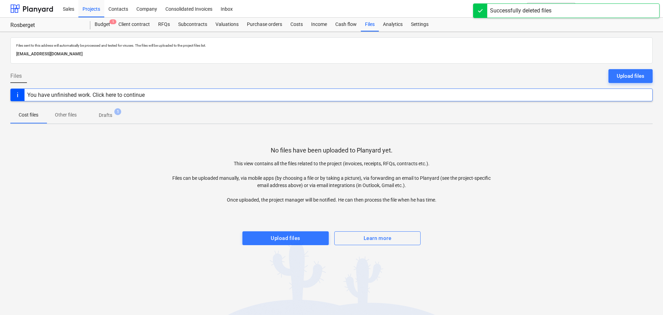
click at [103, 114] on p "Drafts" at bounding box center [105, 115] width 13 height 7
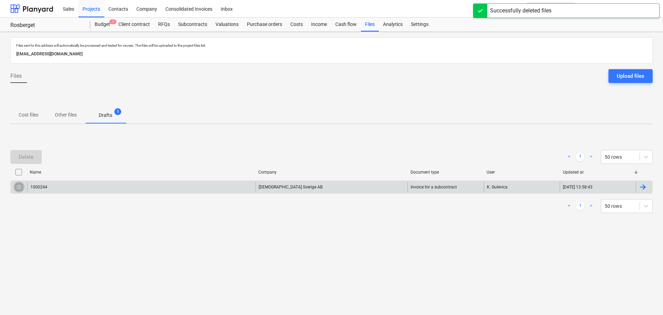
click at [23, 186] on input "checkbox" at bounding box center [18, 186] width 11 height 11
click at [29, 158] on div "Delete" at bounding box center [26, 156] width 15 height 9
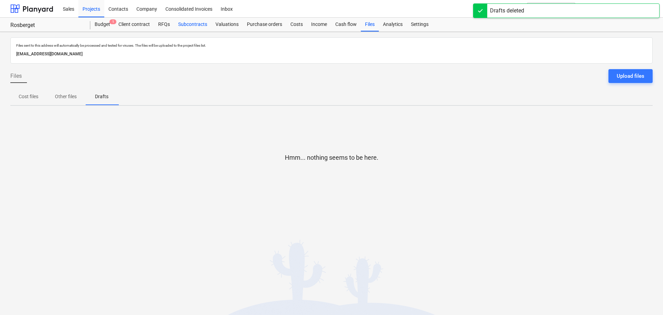
click at [184, 25] on div "Subcontracts" at bounding box center [192, 25] width 37 height 14
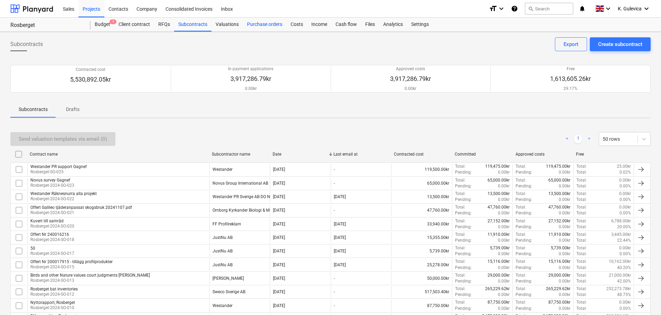
drag, startPoint x: 264, startPoint y: 26, endPoint x: 263, endPoint y: 30, distance: 3.8
click at [263, 26] on div "Purchase orders" at bounding box center [265, 25] width 44 height 14
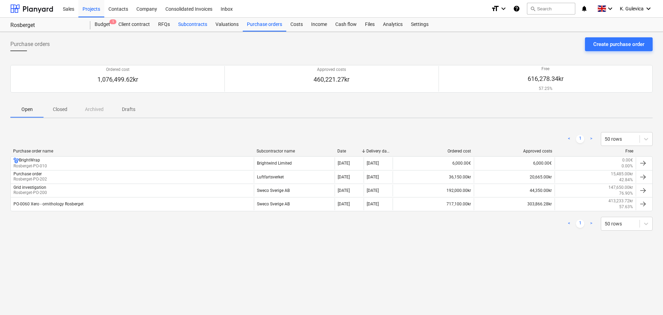
click at [190, 25] on div "Subcontracts" at bounding box center [192, 25] width 37 height 14
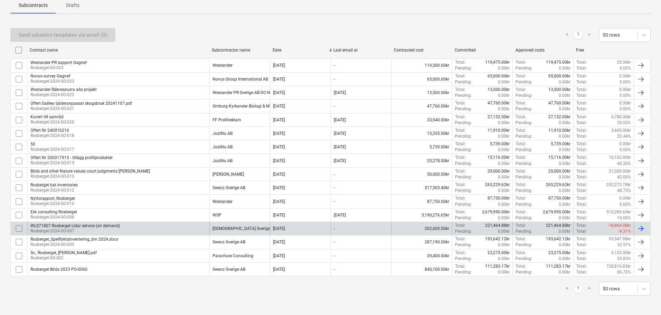
click at [225, 228] on div "[DEMOGRAPHIC_DATA] Sverige AB" at bounding box center [244, 228] width 64 height 5
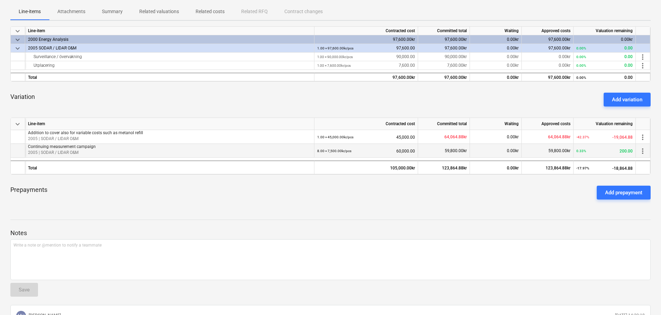
click at [643, 151] on span "more_vert" at bounding box center [642, 151] width 8 height 8
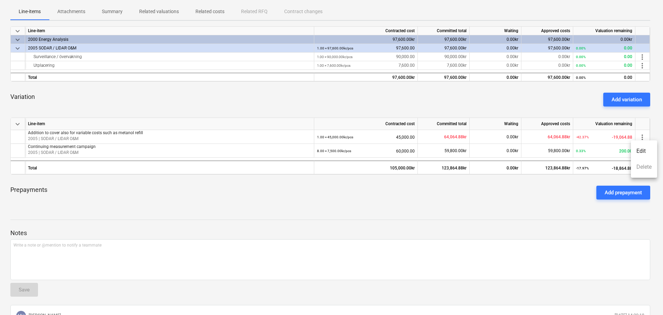
click at [640, 151] on li "Edit" at bounding box center [644, 151] width 26 height 16
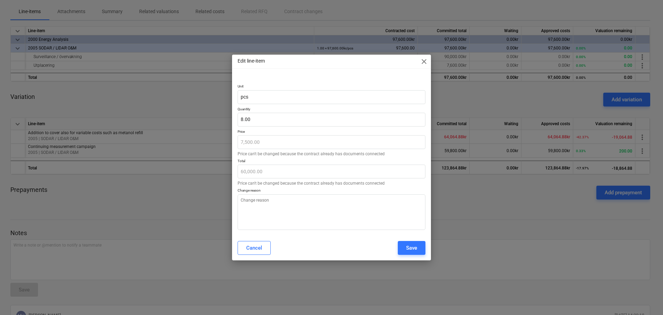
type textarea "x"
type input "8"
click at [244, 120] on input "8" at bounding box center [332, 120] width 188 height 14
type textarea "x"
type input "0.00"
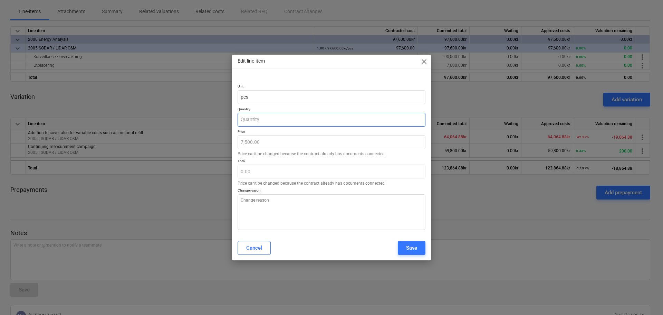
type input "9"
type textarea "x"
type input "67,500.00"
type input "9."
type textarea "x"
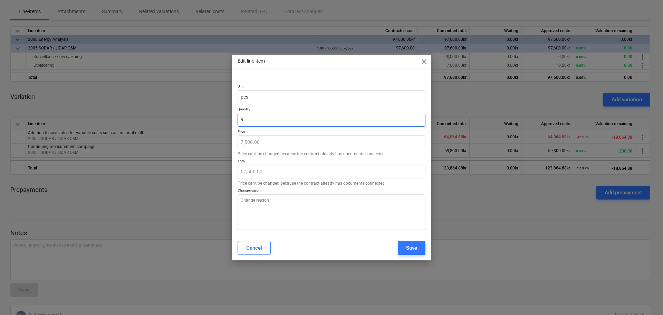
type input "9.1"
type textarea "x"
type input "68,250.00"
type input "9."
type textarea "x"
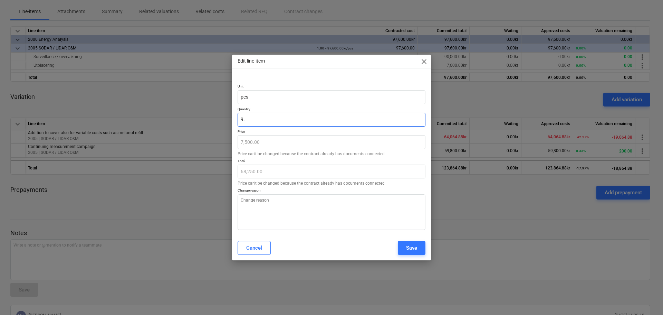
type input "67,500.00"
type input "9.3"
type textarea "x"
type input "69,750.00"
type input "9."
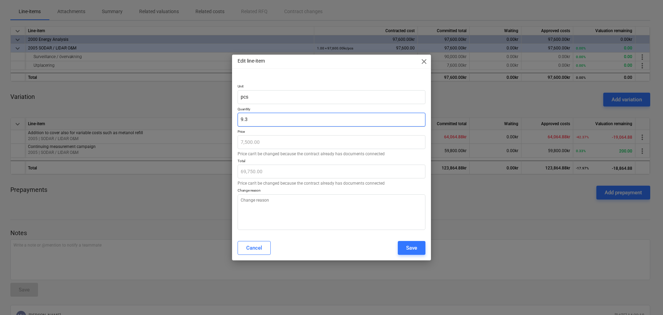
type textarea "x"
type input "67,500.00"
type input "9.1"
type textarea "x"
type input "68,250.00"
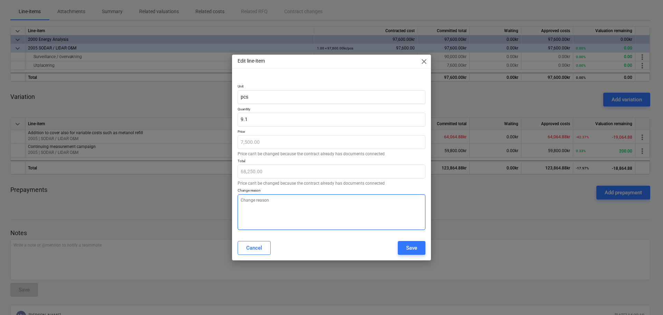
type input "9.10"
type textarea "x"
click at [280, 207] on textarea at bounding box center [332, 212] width 188 height 36
type textarea "E"
type textarea "x"
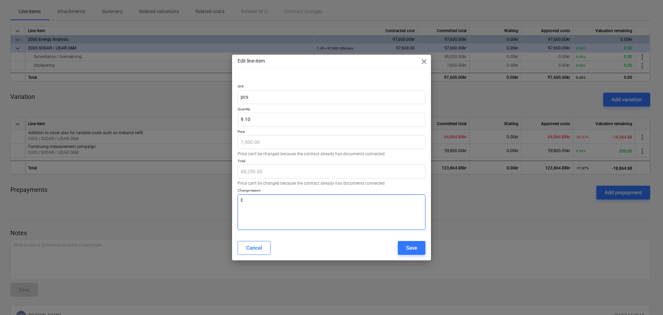
type textarea "Ex"
type textarea "x"
type textarea "Ext"
type textarea "x"
type textarea "Extr"
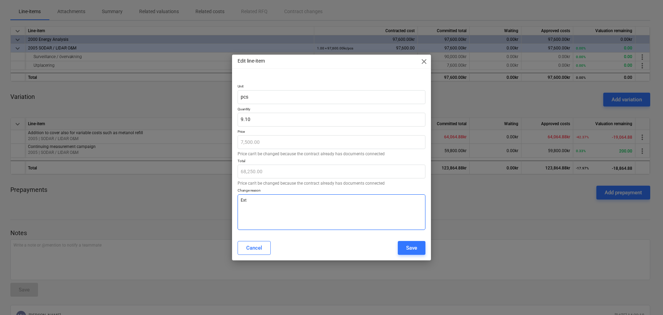
type textarea "x"
type textarea "Extra"
type textarea "x"
type textarea "Extra"
type textarea "x"
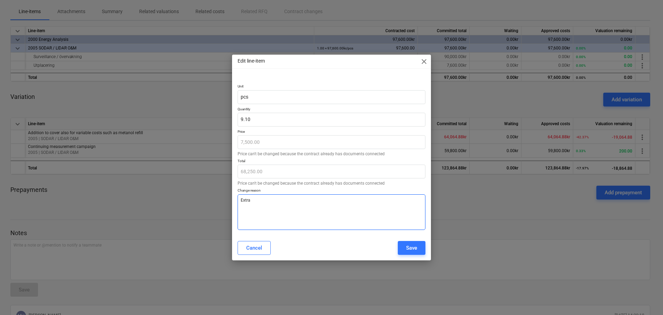
type textarea "Extra c"
type textarea "x"
type textarea "Extra co"
type textarea "x"
type textarea "Extra cos"
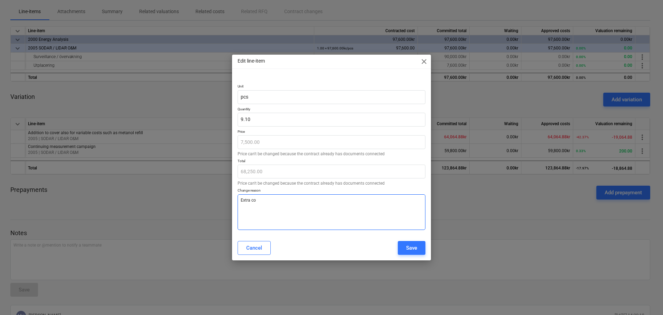
type textarea "x"
type textarea "Extra cost"
type textarea "x"
type textarea "Extra cost"
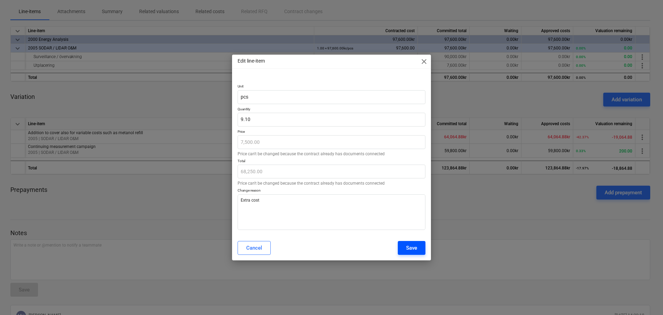
click at [411, 247] on div "Save" at bounding box center [411, 247] width 11 height 9
type textarea "x"
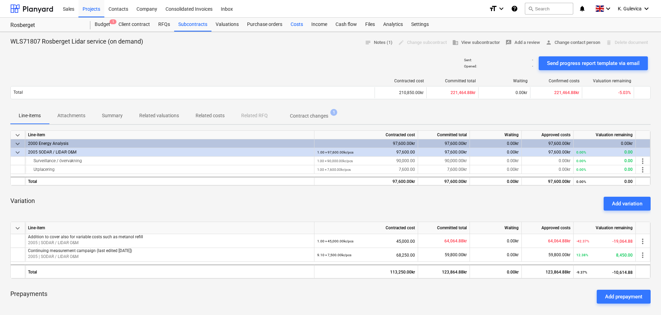
click at [299, 25] on div "Costs" at bounding box center [296, 25] width 21 height 14
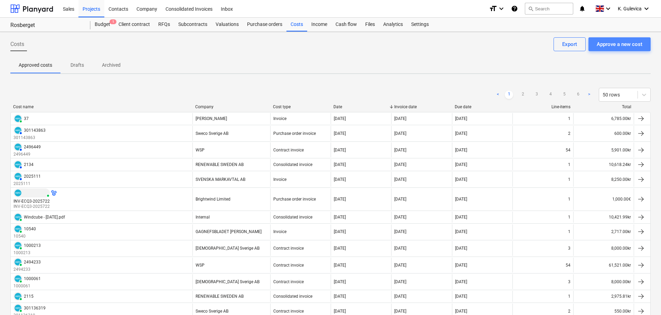
click at [616, 46] on div "Approve a new cost" at bounding box center [620, 44] width 46 height 9
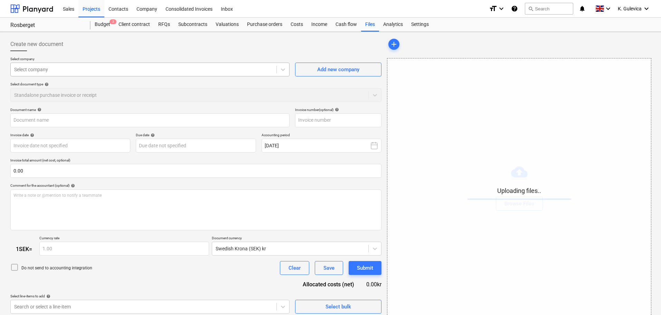
click at [134, 63] on div "Select company" at bounding box center [149, 70] width 279 height 14
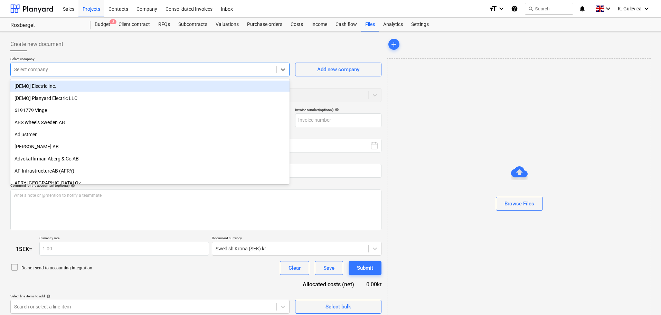
type input "1000244.pdf"
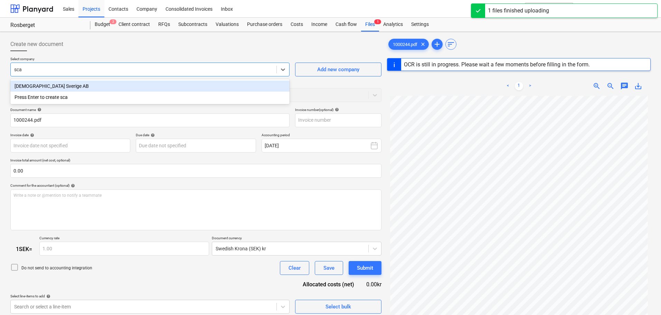
type input "scan"
click at [100, 83] on div "[DEMOGRAPHIC_DATA] Sverige AB" at bounding box center [149, 86] width 279 height 11
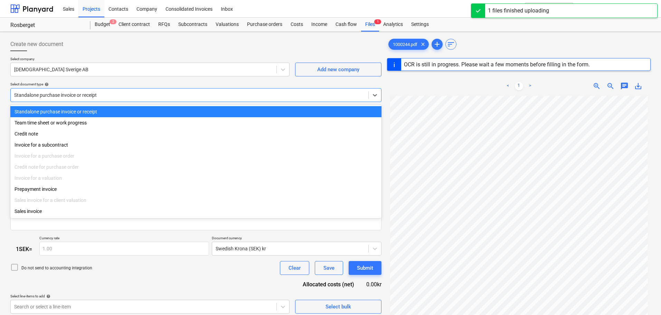
click at [127, 91] on div "Standalone purchase invoice or receipt" at bounding box center [190, 95] width 358 height 10
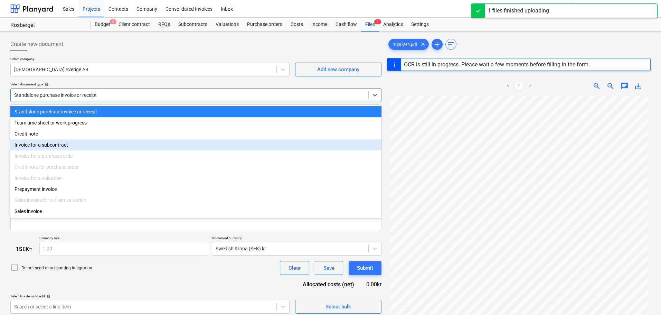
type input "1000244"
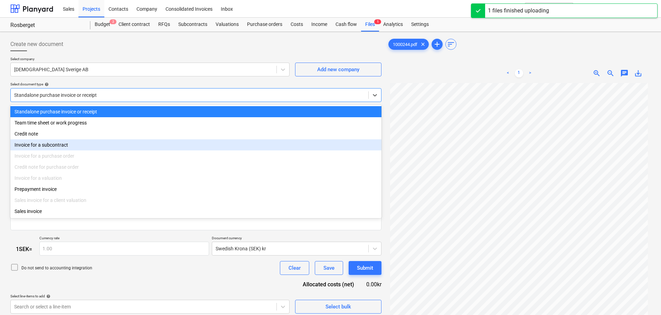
click at [53, 148] on div "Invoice for a subcontract" at bounding box center [195, 144] width 371 height 11
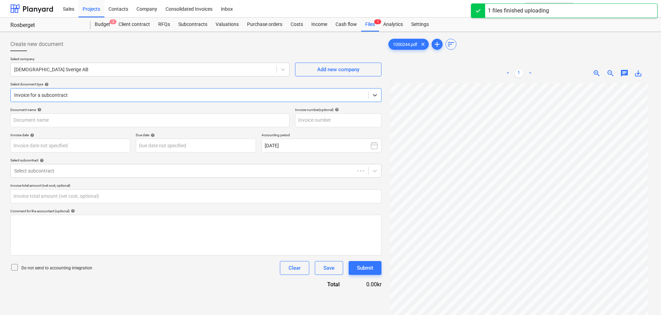
type input "1000244"
type input "0.00"
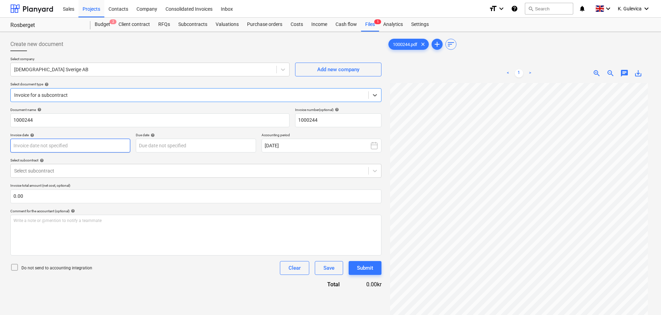
click at [116, 144] on body "Sales Projects Contacts Company Consolidated Invoices Inbox format_size keyboar…" at bounding box center [330, 157] width 661 height 315
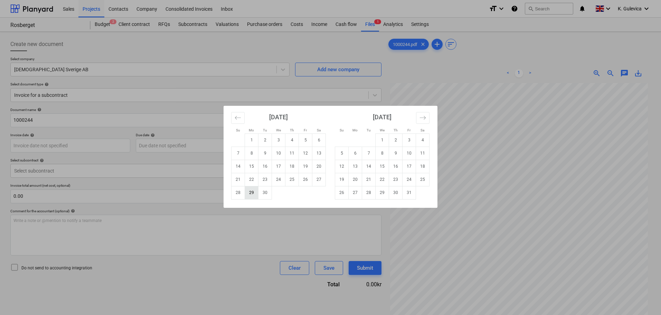
click at [249, 192] on td "29" at bounding box center [251, 192] width 13 height 13
type input "[DATE]"
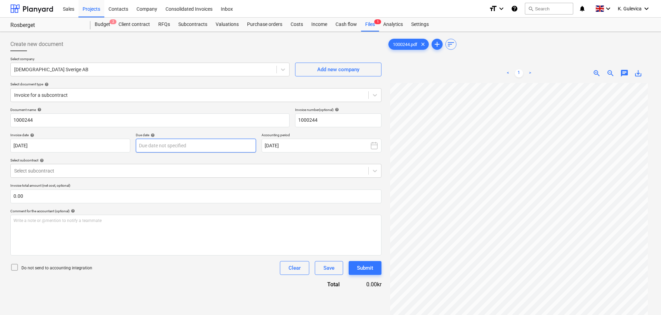
click at [187, 145] on body "Sales Projects Contacts Company Consolidated Invoices Inbox format_size keyboar…" at bounding box center [330, 157] width 661 height 315
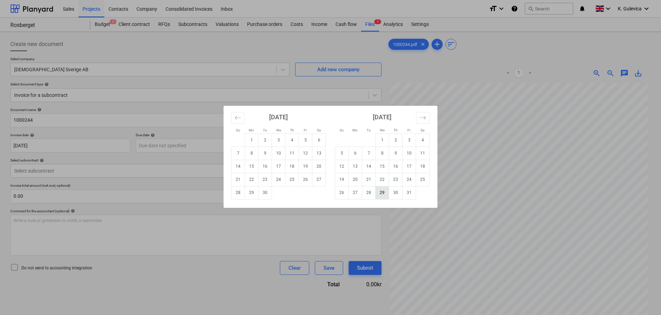
click at [383, 196] on td "29" at bounding box center [382, 192] width 13 height 13
type input "[DATE]"
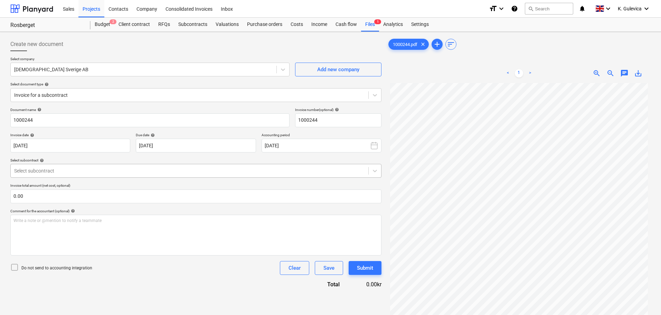
click at [114, 168] on div at bounding box center [189, 170] width 351 height 7
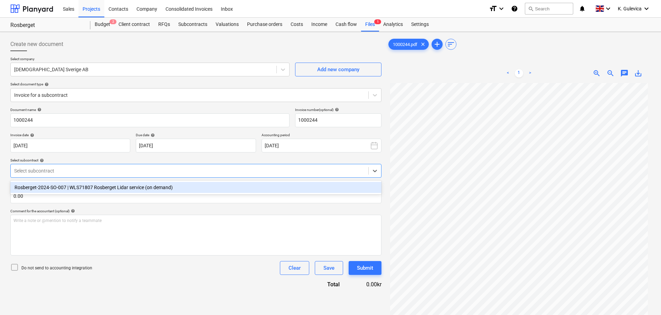
click at [72, 186] on div "Rosberget-2024-SO-007 | WLS71807 Rosberget Lidar service (on demand)" at bounding box center [195, 187] width 371 height 11
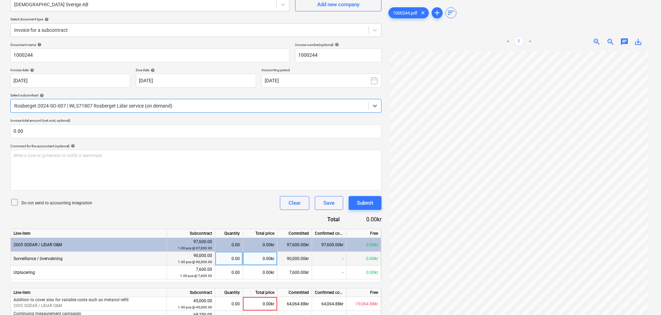
scroll to position [103, 0]
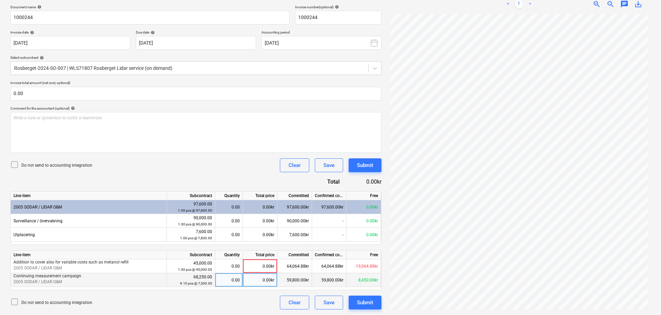
click at [260, 280] on div "0.00kr" at bounding box center [260, 280] width 35 height 14
type input "8000"
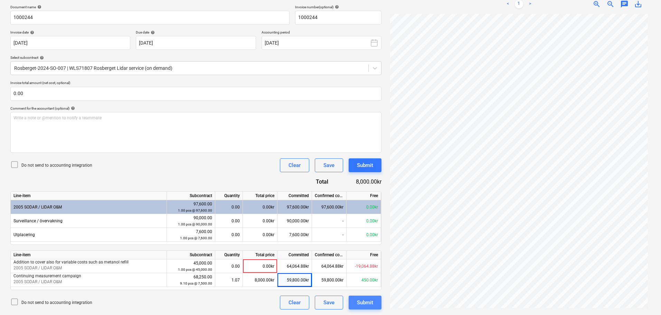
click at [369, 302] on div "Submit" at bounding box center [365, 302] width 16 height 9
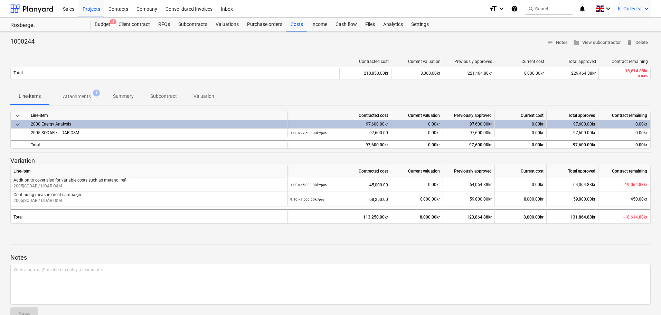
click at [633, 5] on div "K. Gulevica keyboard_arrow_down" at bounding box center [634, 8] width 33 height 17
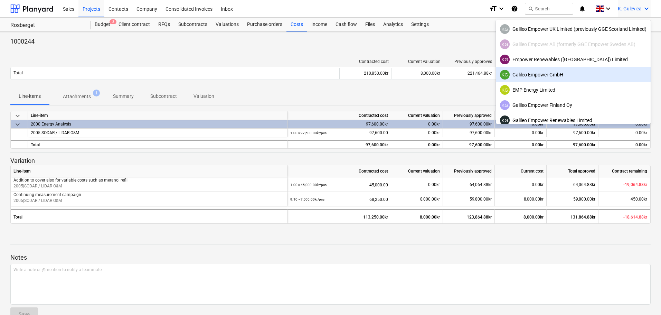
click at [540, 78] on div "KG Galileo Empower GmbH" at bounding box center [573, 75] width 146 height 10
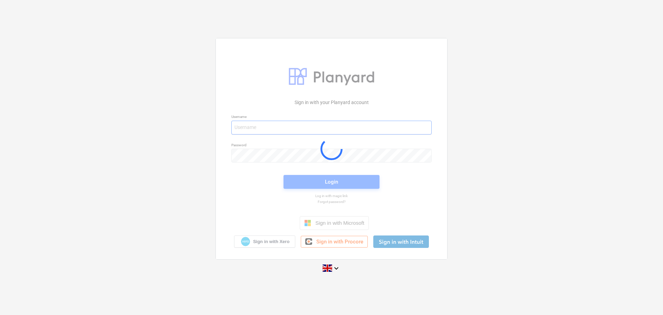
type input "[EMAIL_ADDRESS][DOMAIN_NAME]"
